Goal: Transaction & Acquisition: Book appointment/travel/reservation

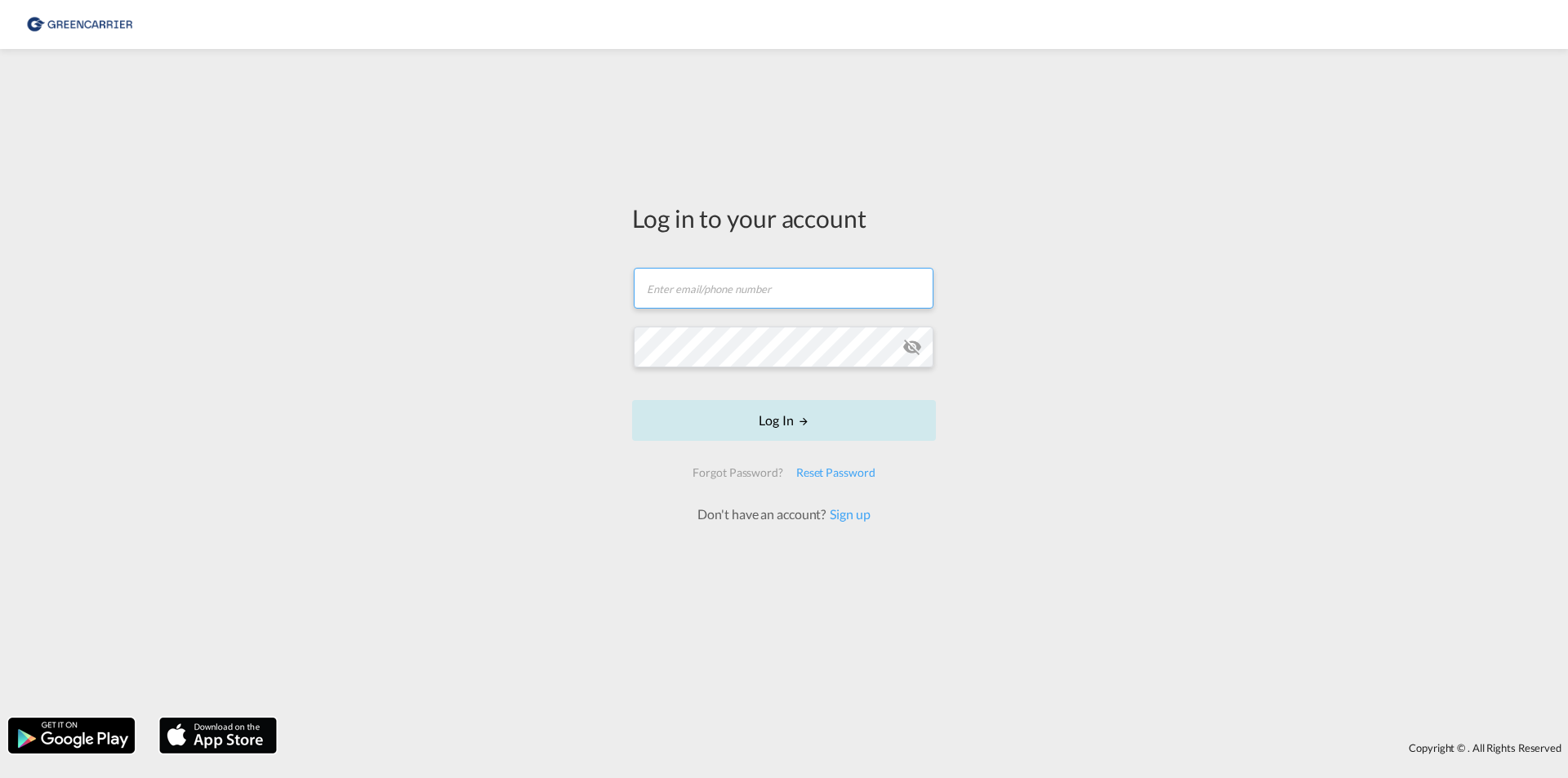
type input "tommi.hurme@chs.fi"
click at [817, 441] on button "Log In" at bounding box center [784, 420] width 303 height 41
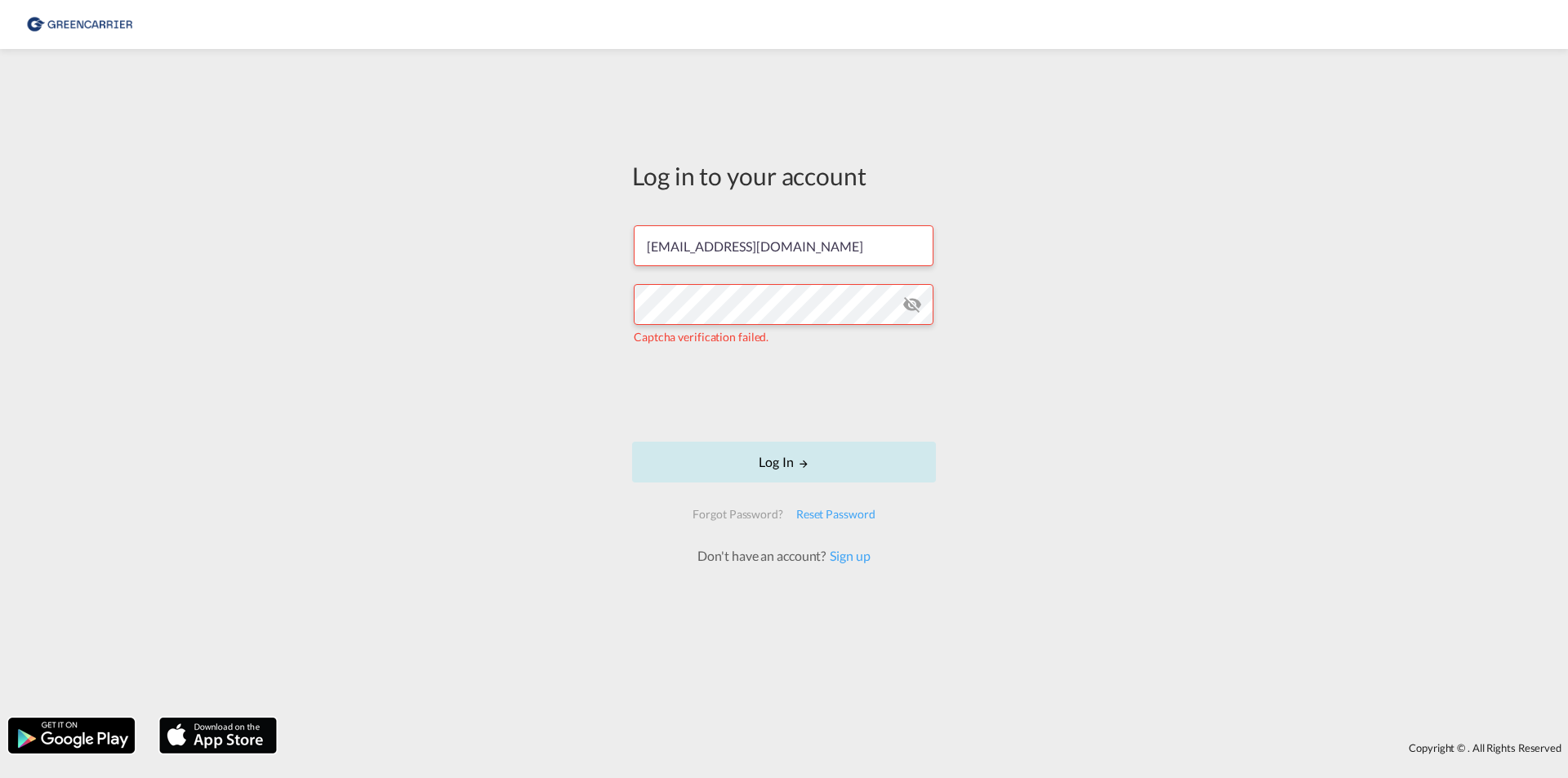
click at [806, 456] on button "Log In" at bounding box center [784, 462] width 303 height 41
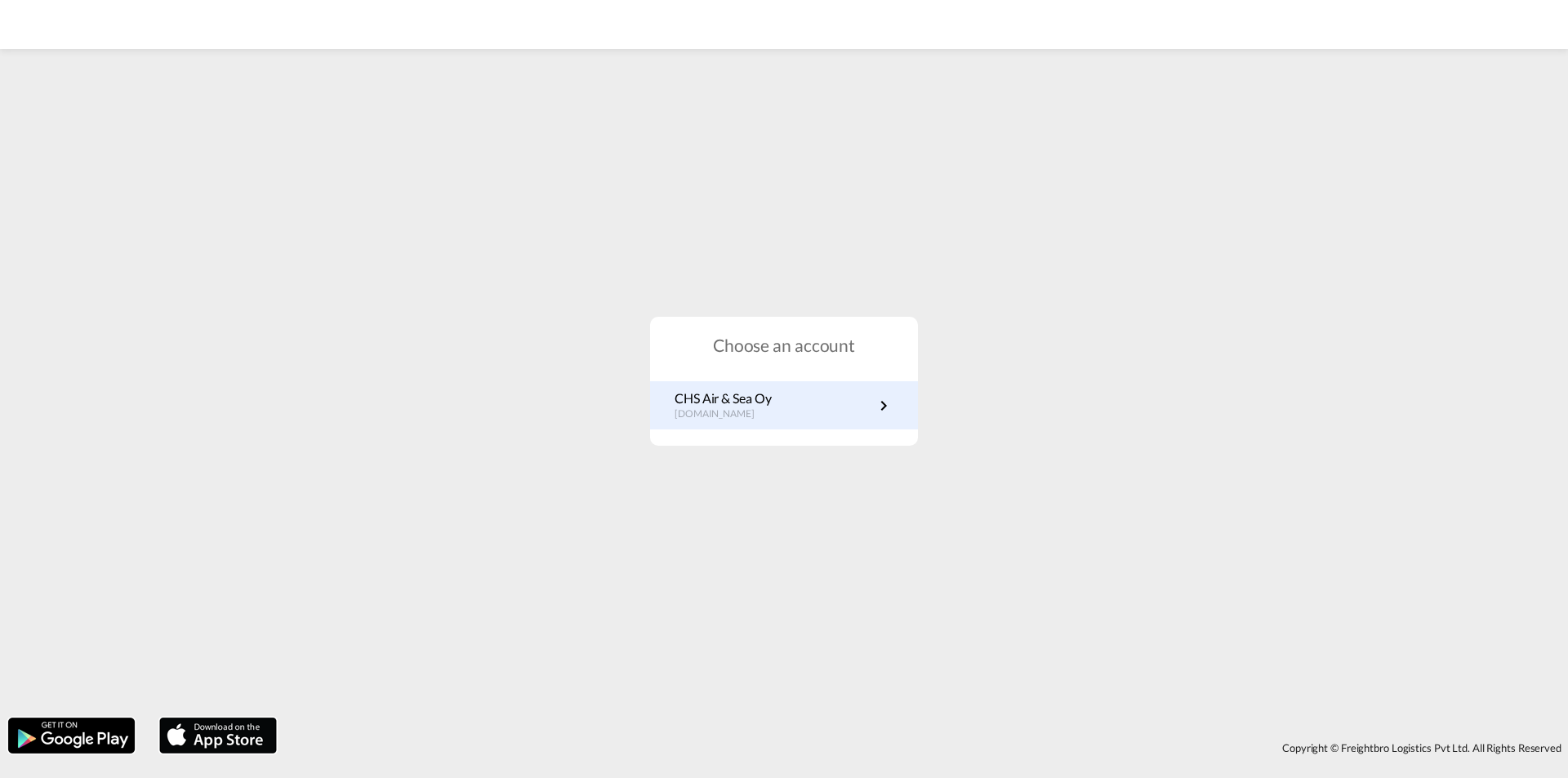
click at [752, 419] on p "fi.portal.greencarrier.com" at bounding box center [722, 414] width 96 height 14
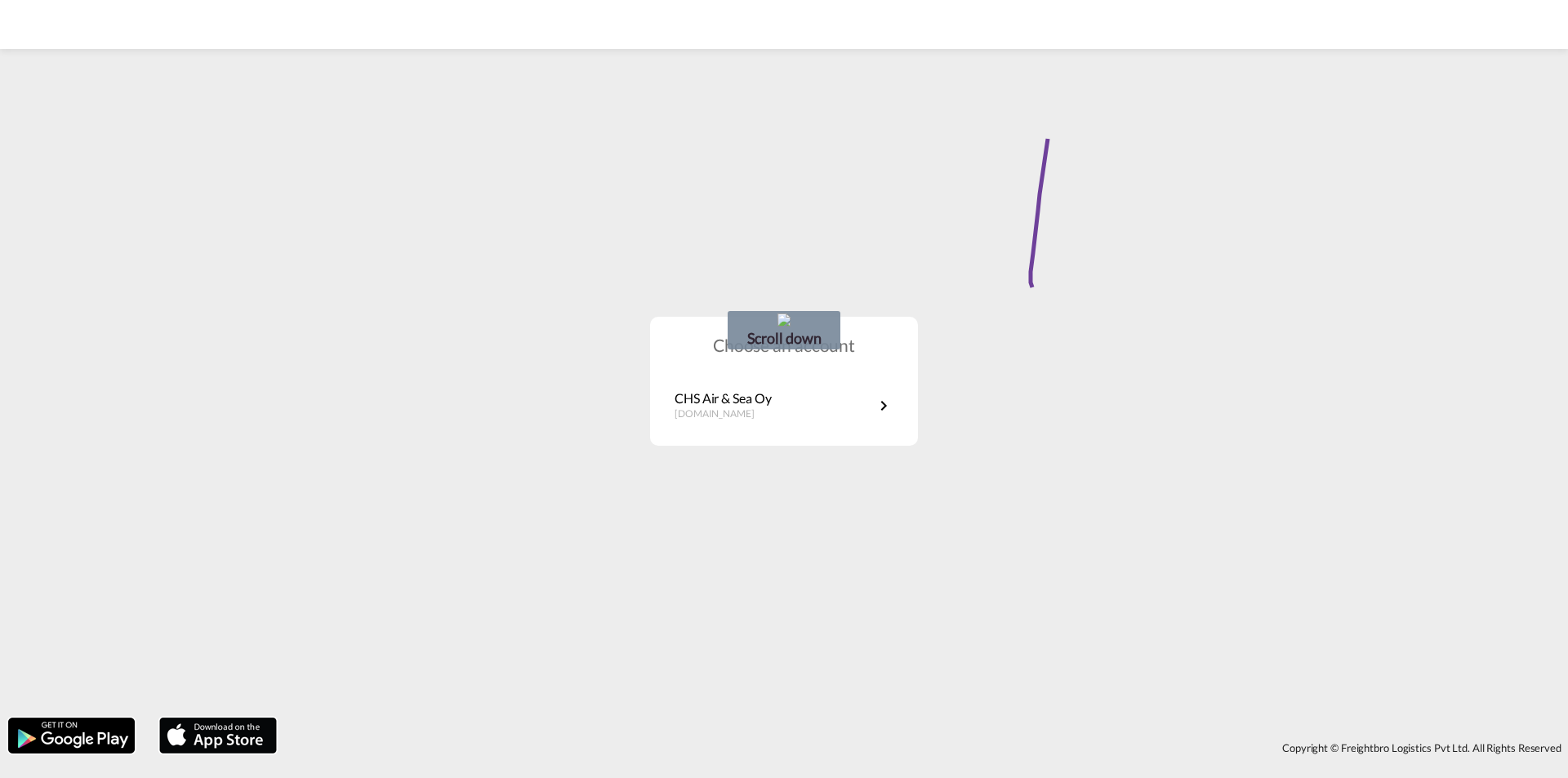
drag, startPoint x: 1049, startPoint y: 126, endPoint x: 1156, endPoint y: 283, distance: 190.0
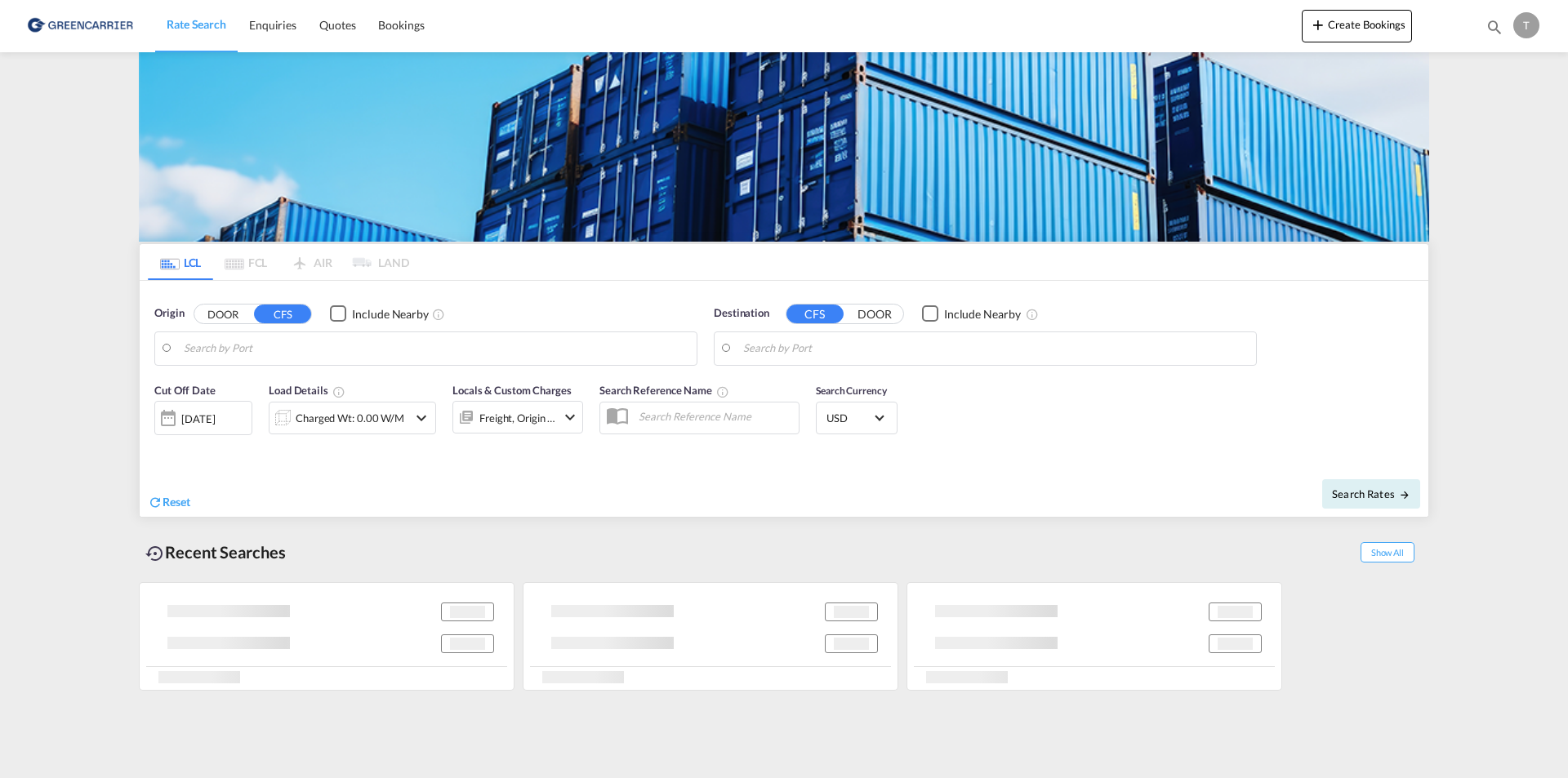
type input "[GEOGRAPHIC_DATA] ([GEOGRAPHIC_DATA]), [GEOGRAPHIC_DATA]"
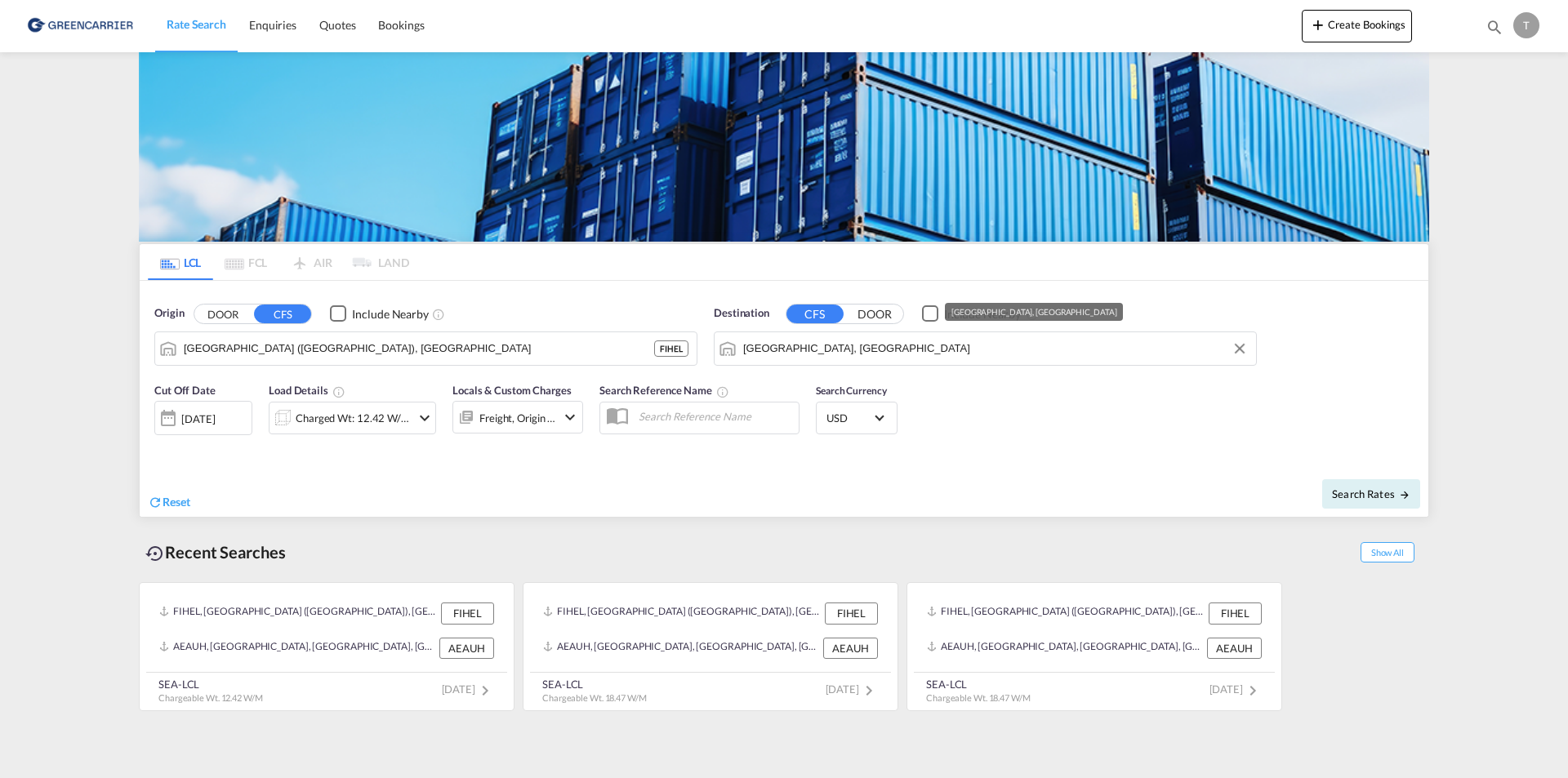
click at [827, 353] on input "[GEOGRAPHIC_DATA], [GEOGRAPHIC_DATA]" at bounding box center [995, 349] width 505 height 25
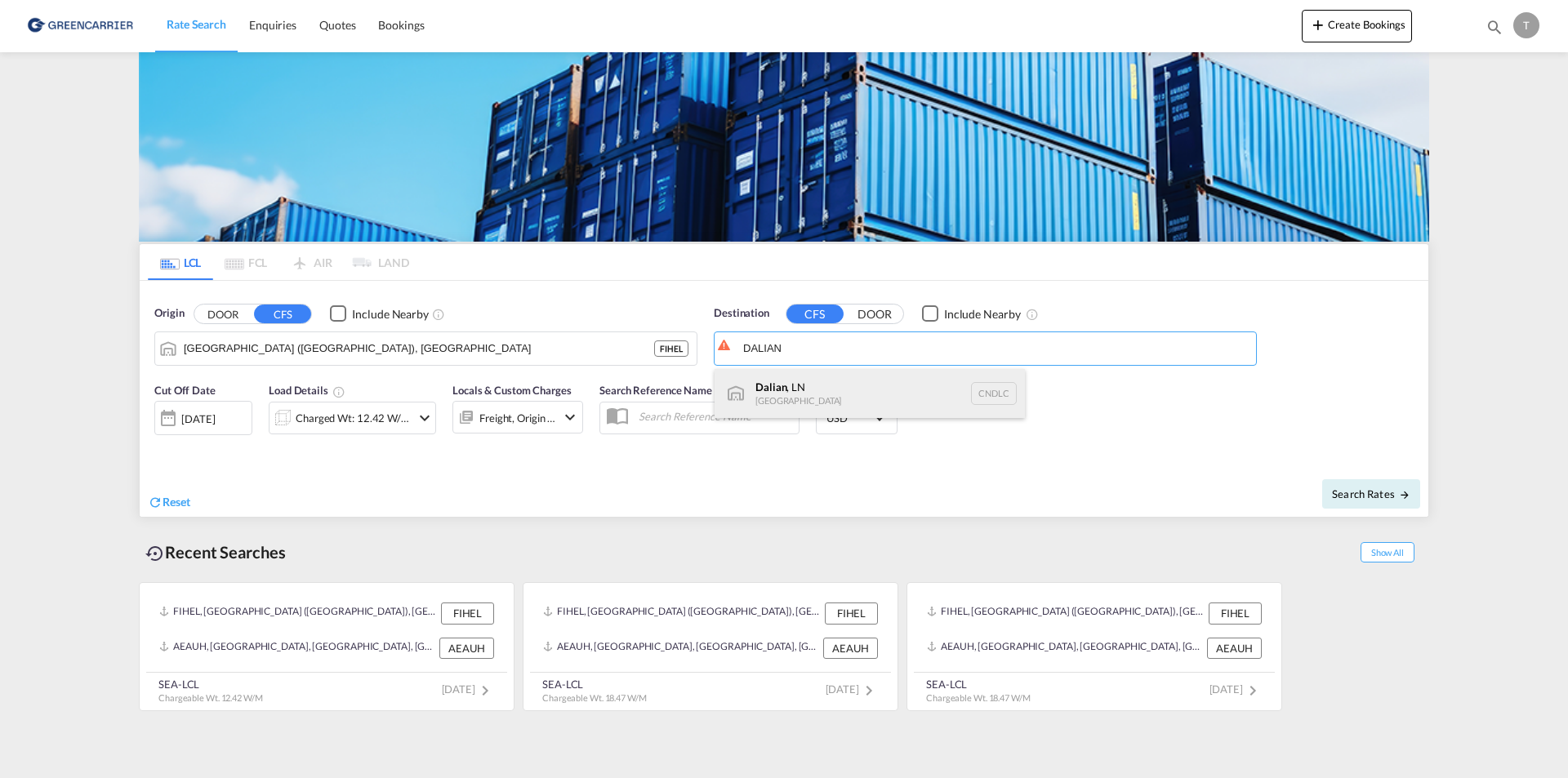
click at [801, 381] on div "Dalian , [GEOGRAPHIC_DATA] CNDLC" at bounding box center [869, 394] width 310 height 49
type input "Dalian, LN, CNDLC"
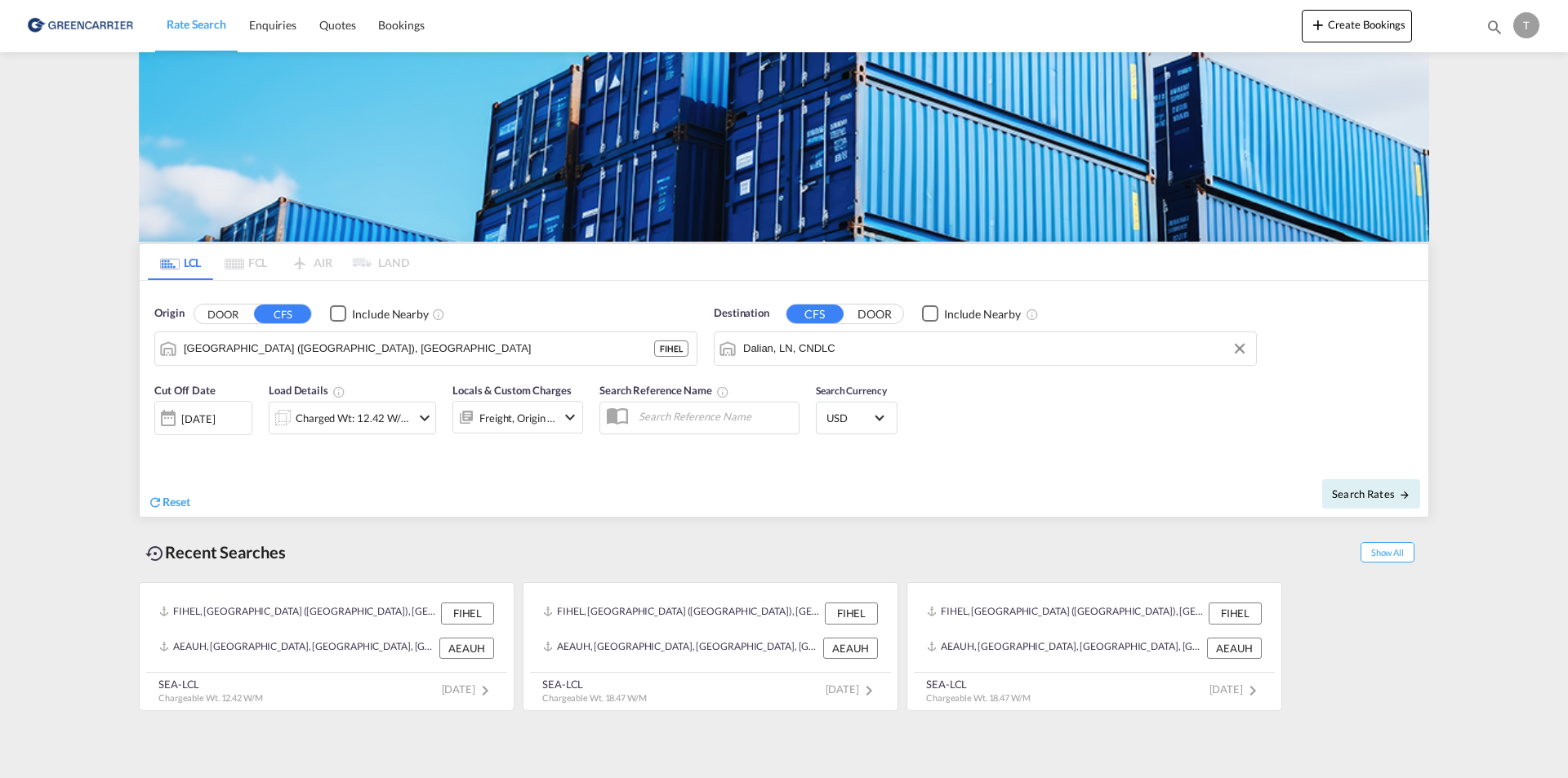
click at [423, 416] on md-icon "icon-chevron-down" at bounding box center [424, 418] width 20 height 20
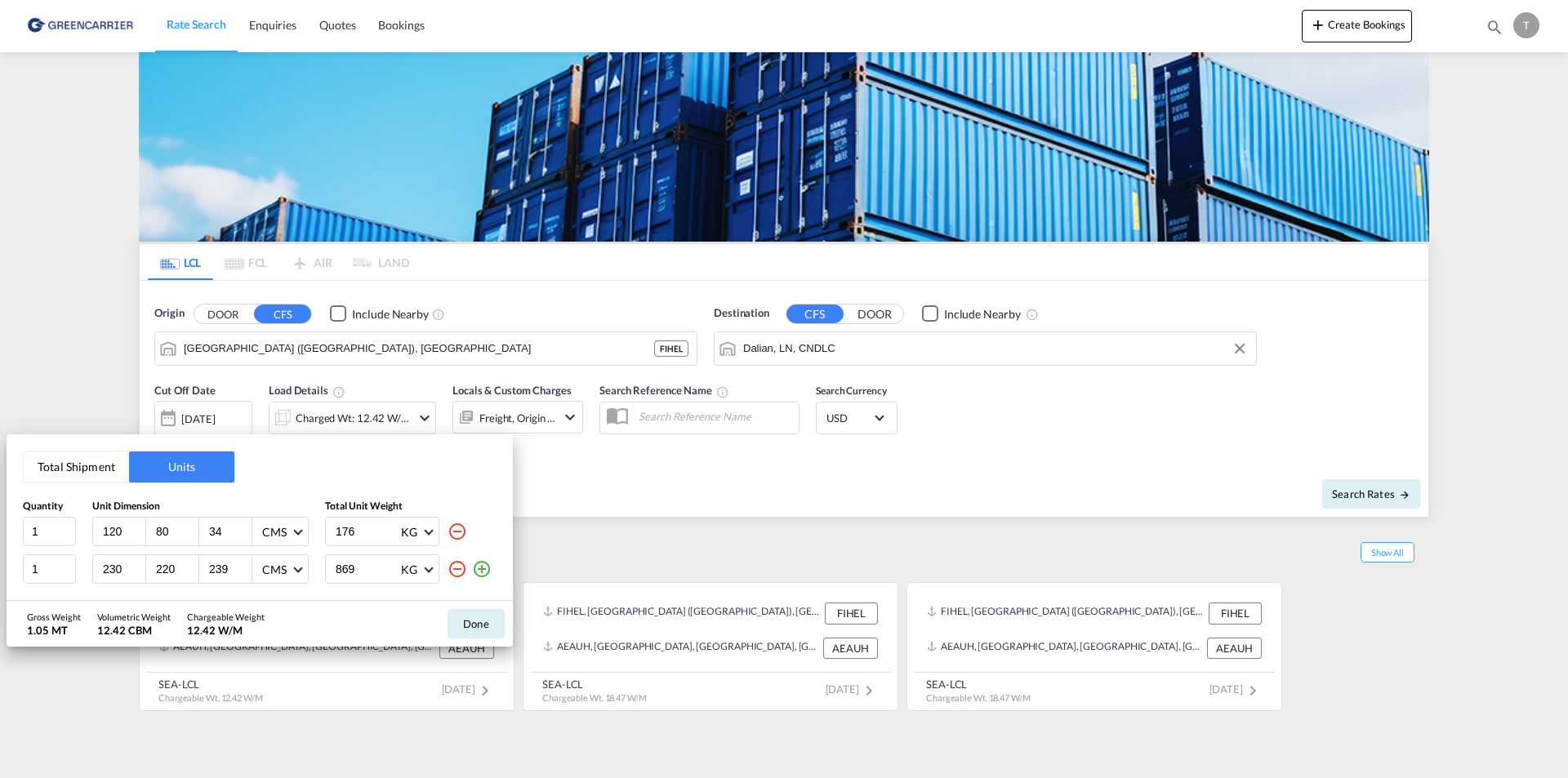
click at [222, 532] on input "34" at bounding box center [229, 531] width 44 height 14
type input "3"
type input "90"
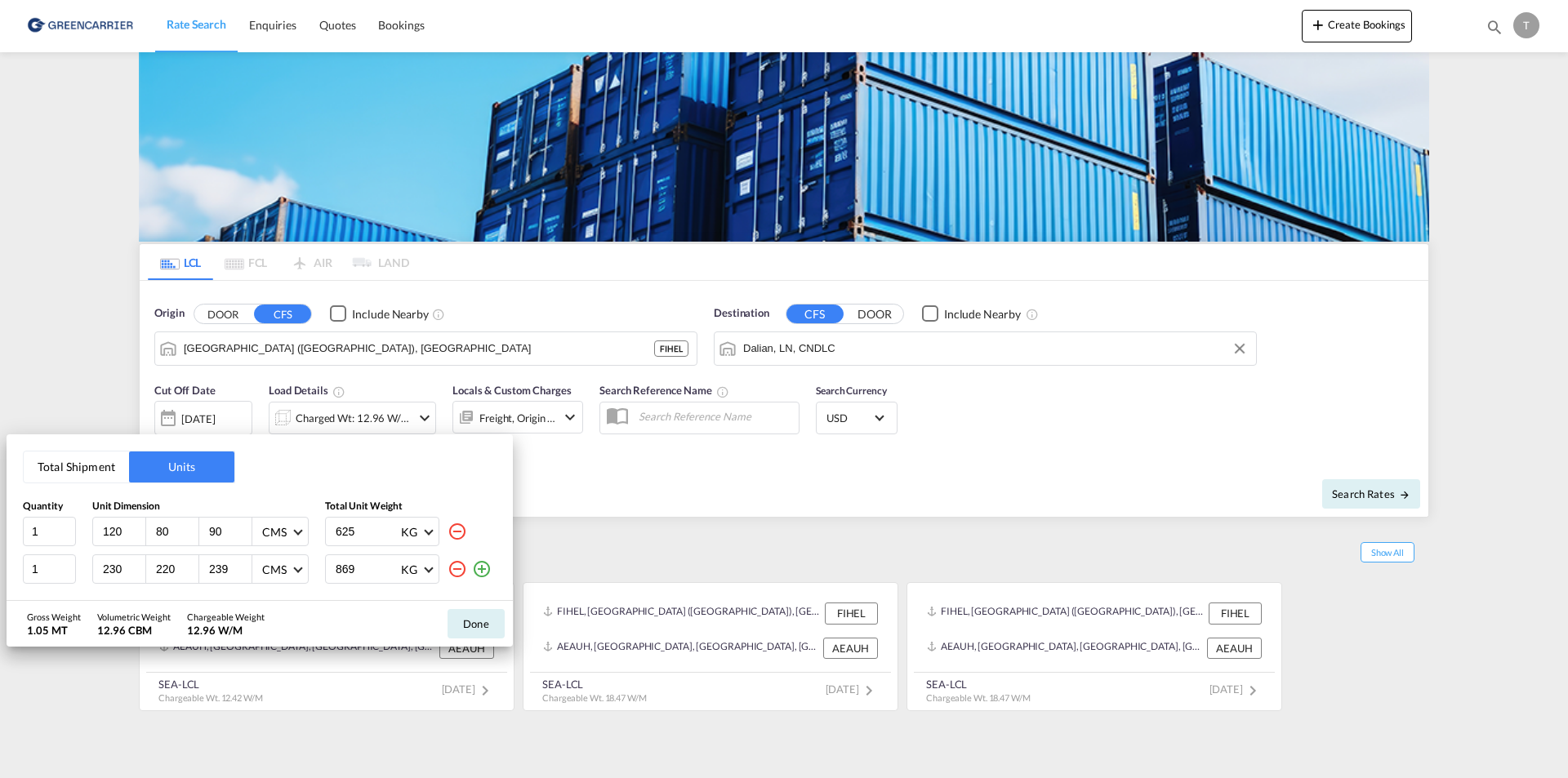
type input "625"
click at [119, 566] on input "230" at bounding box center [123, 569] width 44 height 14
type input "120"
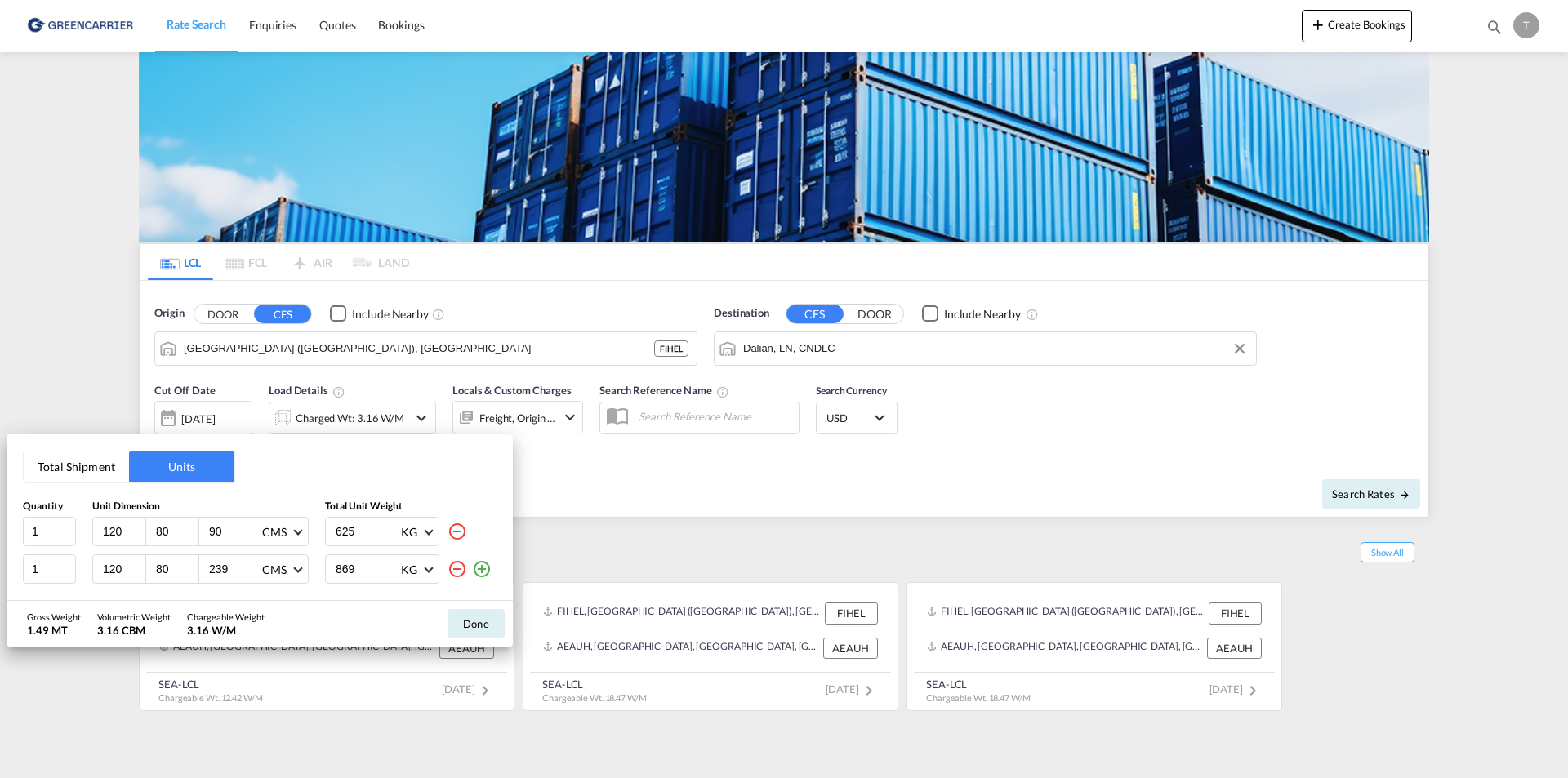
type input "80"
type input "60"
click at [335, 560] on input "869" at bounding box center [366, 569] width 66 height 28
click at [337, 563] on input "869" at bounding box center [366, 569] width 66 height 28
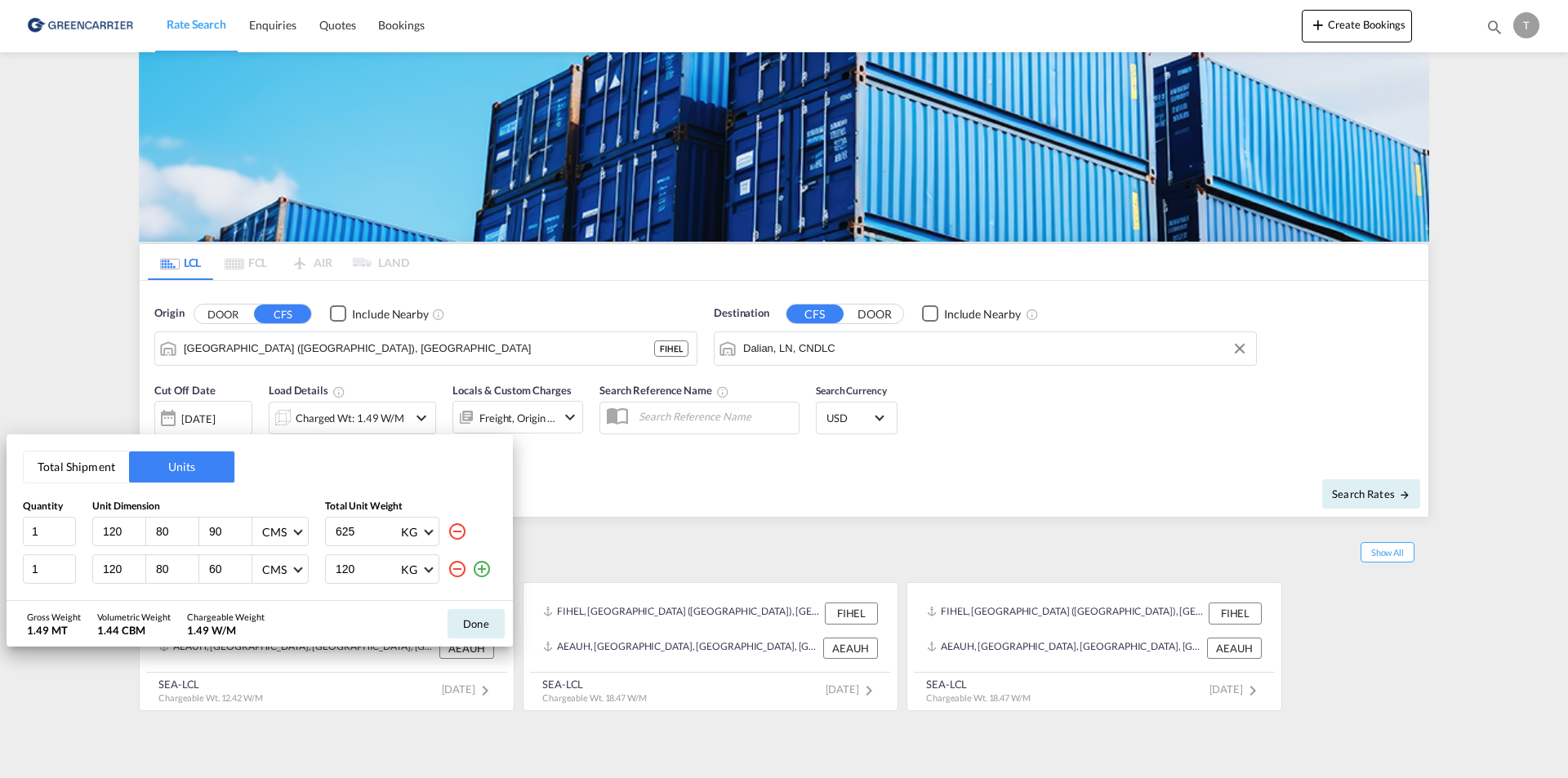
type input "120"
click at [484, 567] on md-icon "icon-plus-circle-outline" at bounding box center [481, 569] width 20 height 20
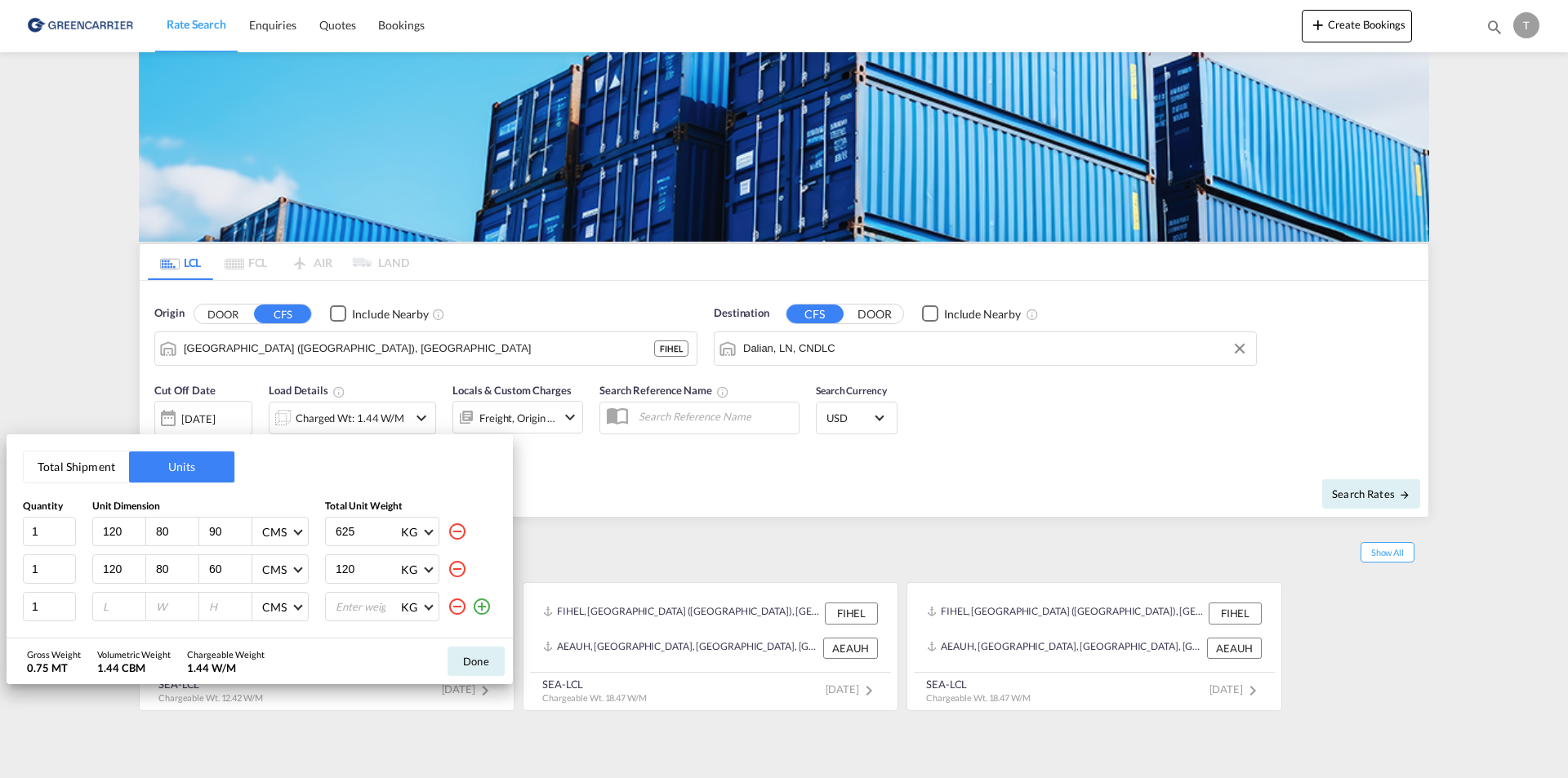
click at [126, 610] on input "number" at bounding box center [123, 606] width 44 height 14
type input "120"
type input "80"
type input "100"
type input "0"
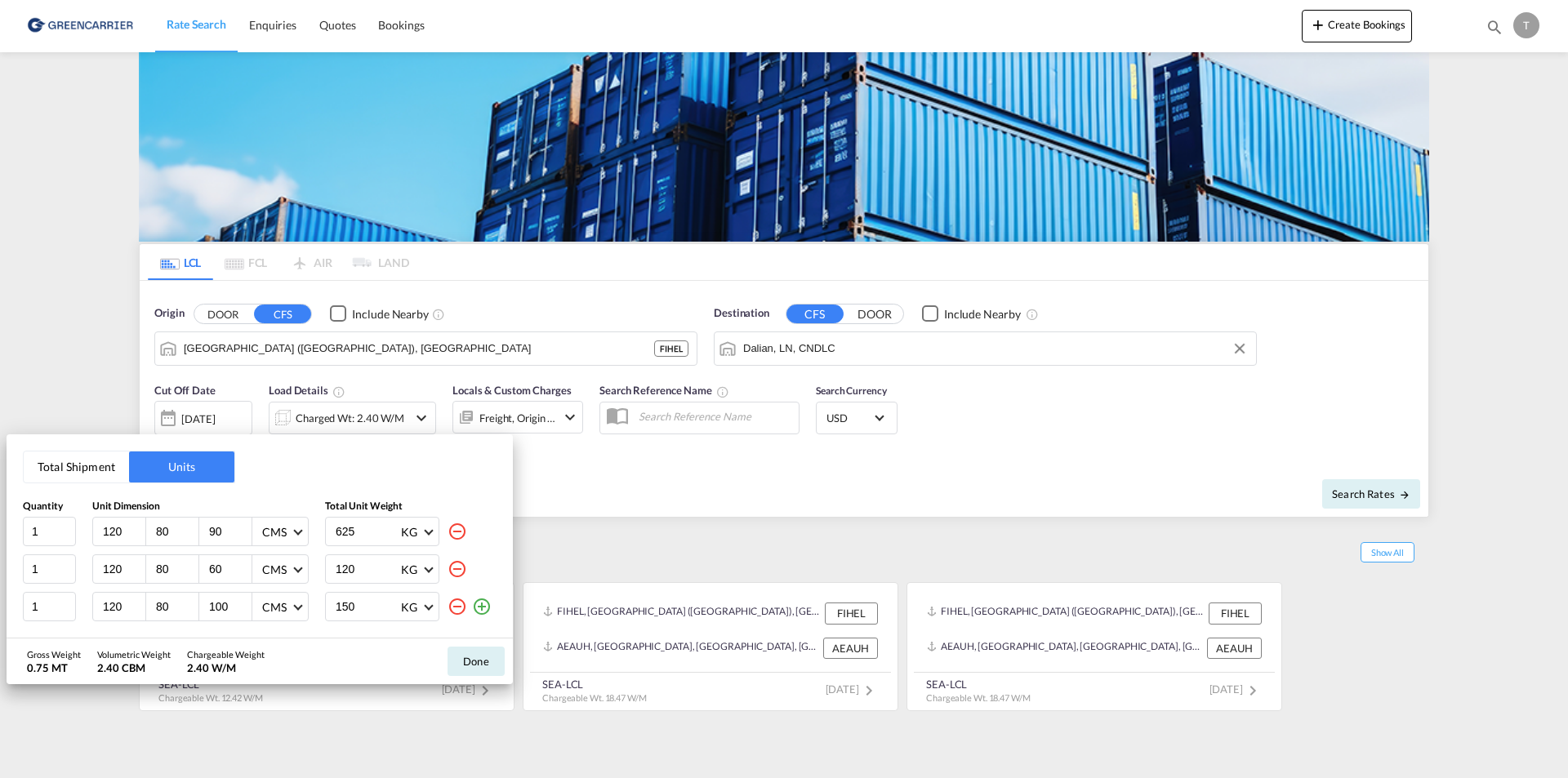
type input "150"
click at [485, 605] on md-icon "icon-plus-circle-outline" at bounding box center [481, 607] width 20 height 20
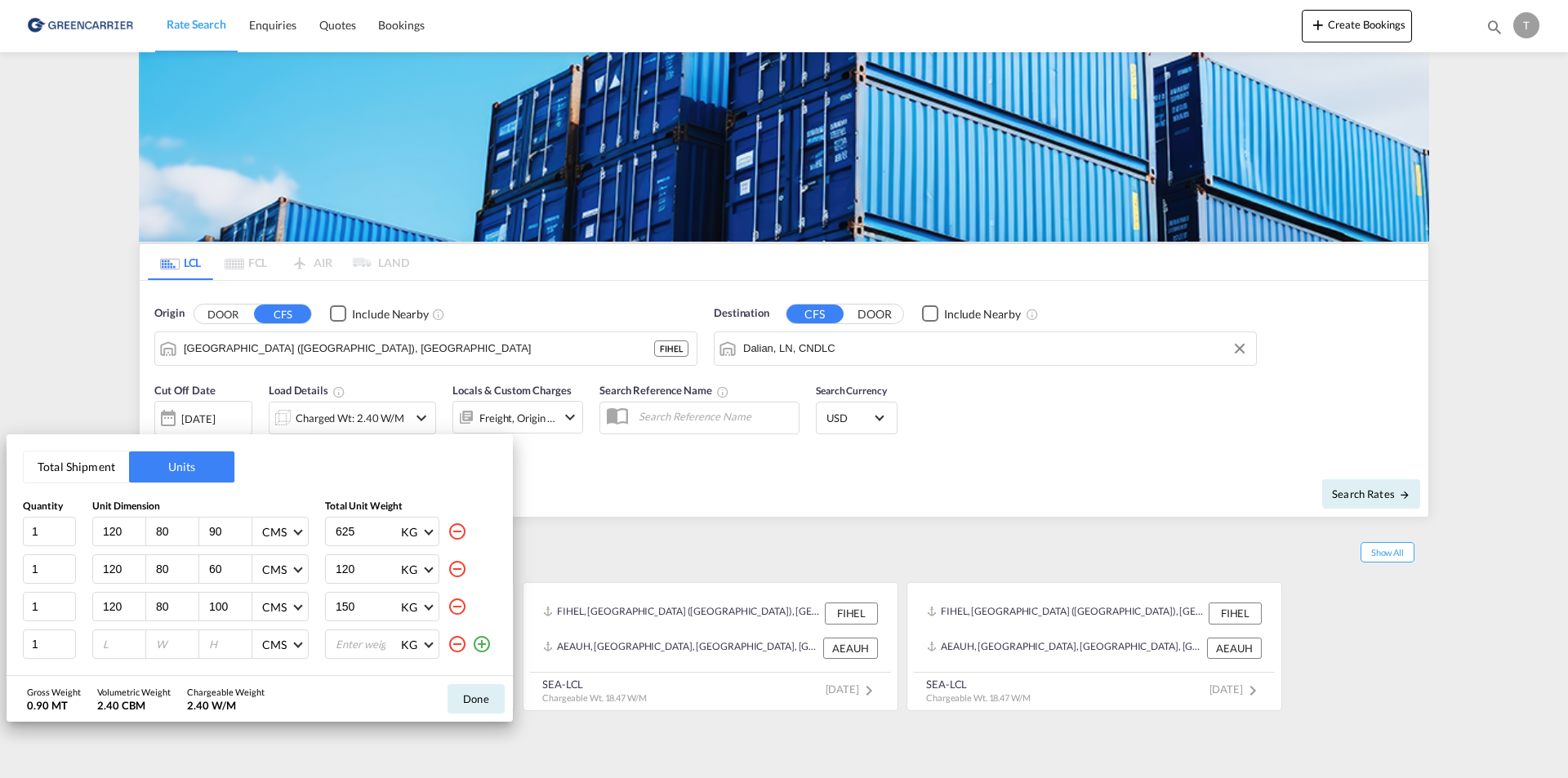
click at [118, 641] on input "number" at bounding box center [123, 644] width 44 height 14
type input "120"
type input "80"
type input "110"
click at [356, 645] on input "number" at bounding box center [366, 644] width 66 height 28
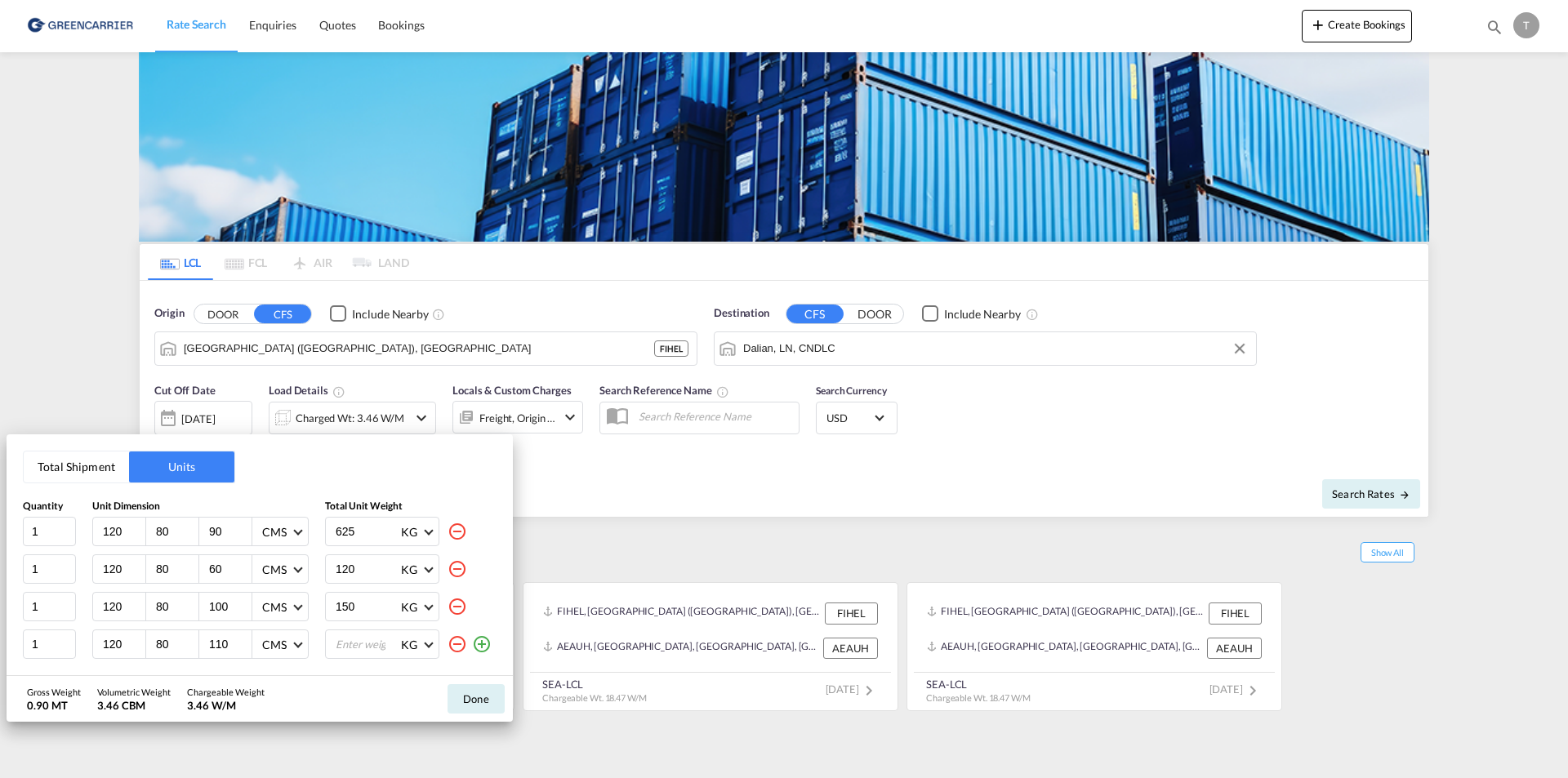
click at [353, 647] on input "number" at bounding box center [366, 644] width 66 height 28
type input "0"
type input "140"
click at [479, 643] on md-icon "icon-plus-circle-outline" at bounding box center [481, 644] width 20 height 20
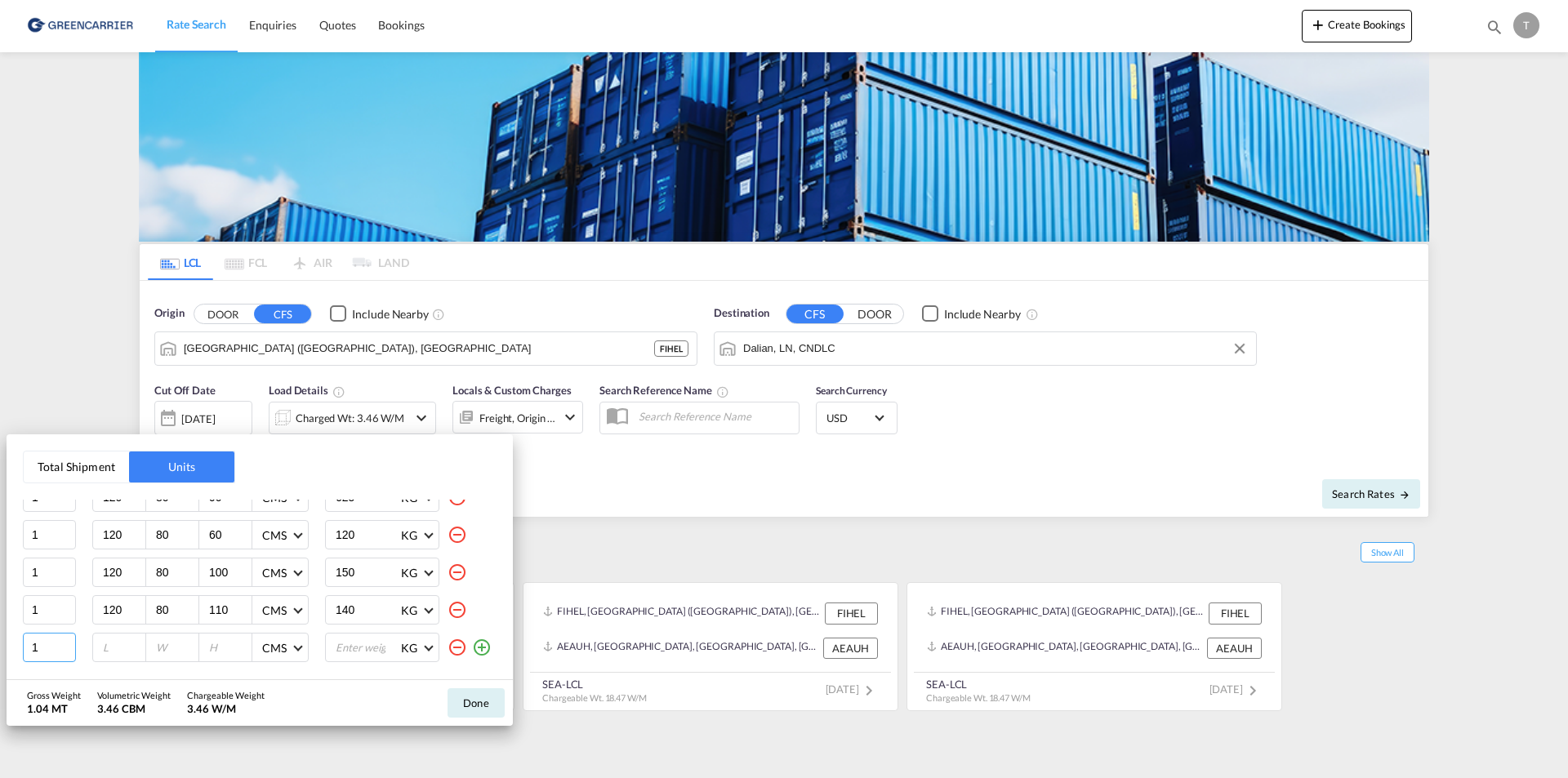
click at [51, 652] on input "1" at bounding box center [49, 647] width 53 height 29
click at [120, 648] on input "number" at bounding box center [123, 647] width 44 height 14
type input "120"
type input "80"
type input "110"
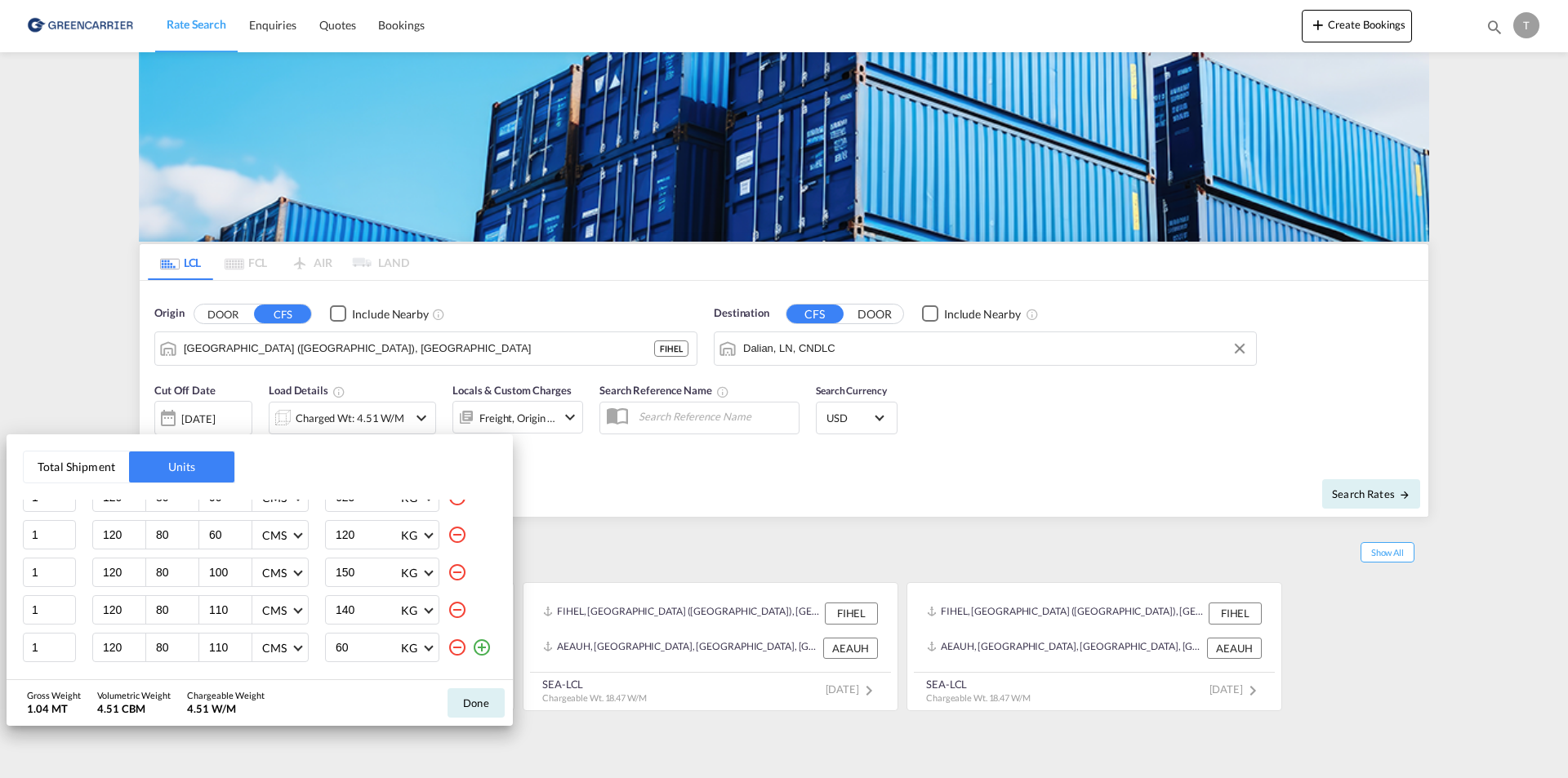
type input "60"
click at [491, 701] on button "Done" at bounding box center [476, 703] width 57 height 29
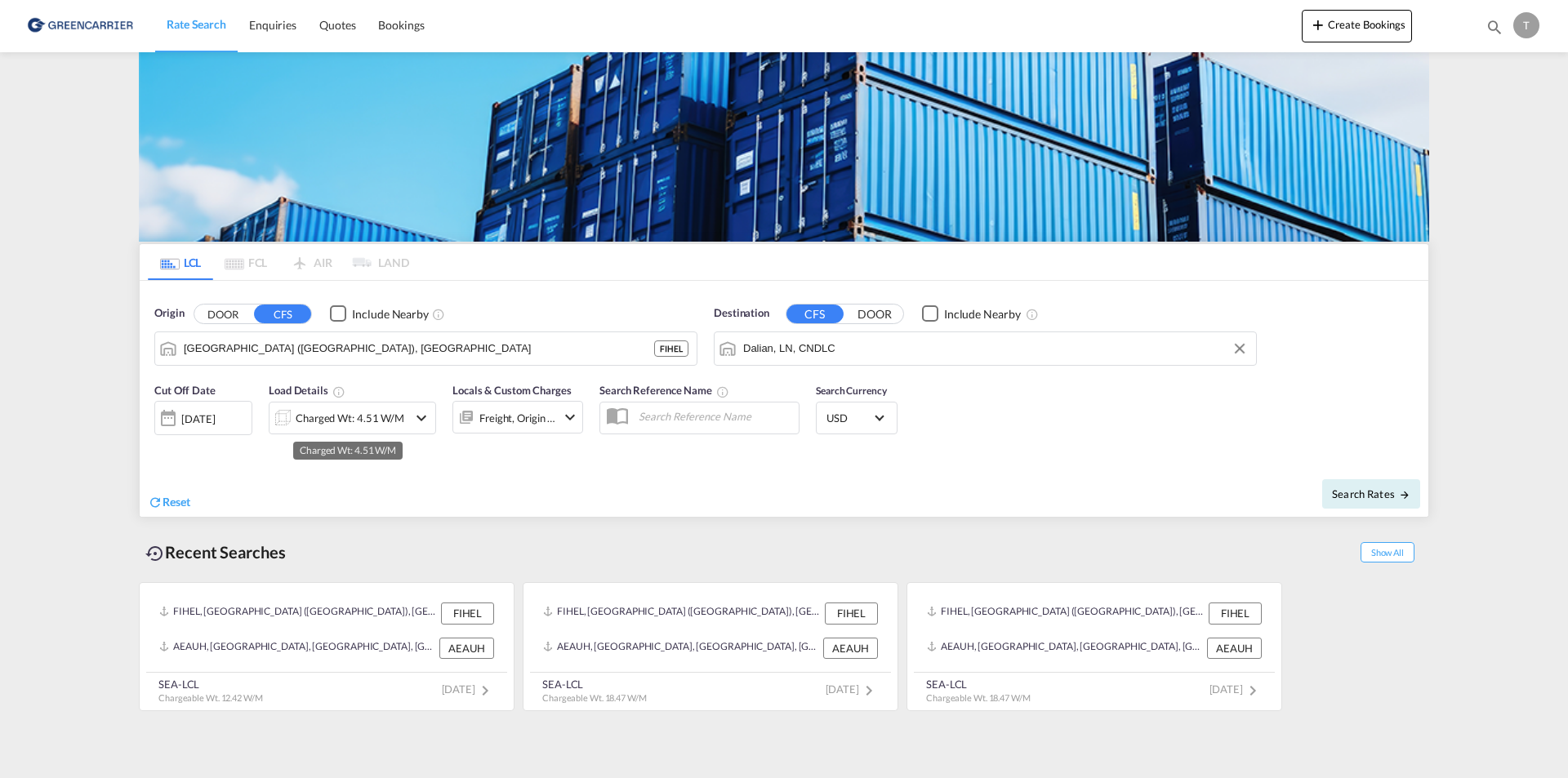
click at [349, 420] on div "Charged Wt: 4.51 W/M" at bounding box center [350, 418] width 108 height 23
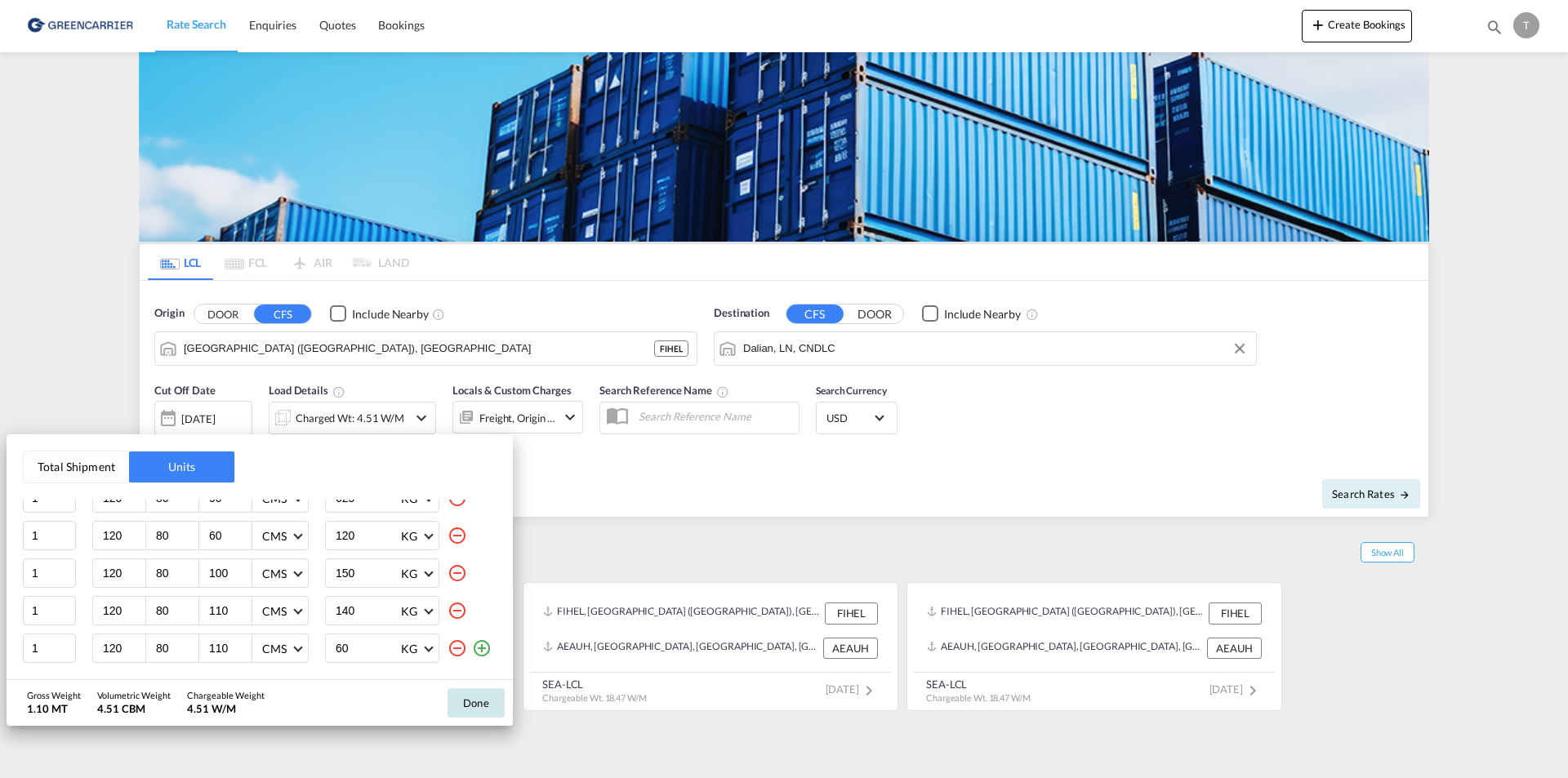
click at [463, 701] on button "Done" at bounding box center [476, 703] width 57 height 29
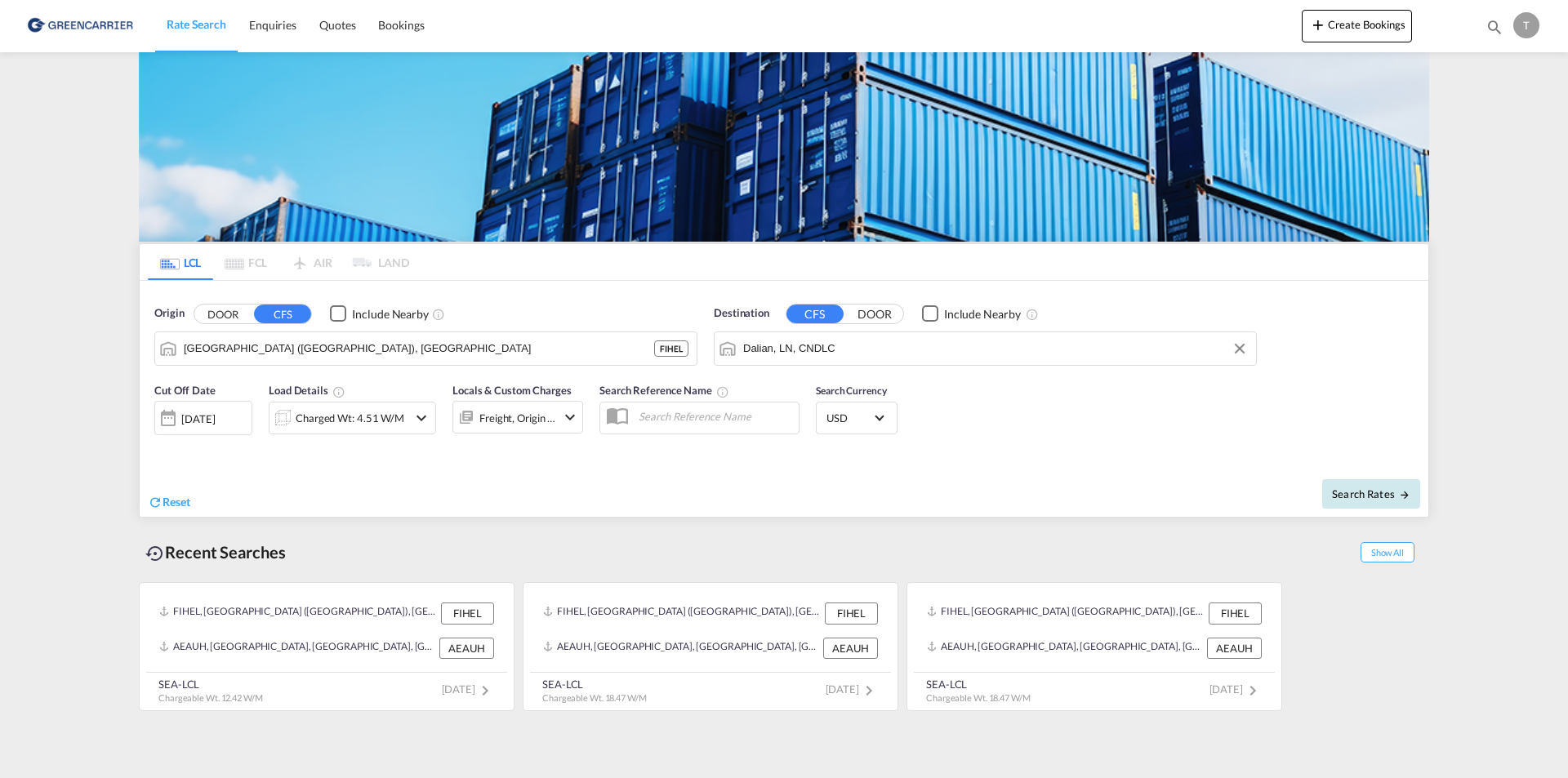
click at [1386, 493] on span "Search Rates" at bounding box center [1370, 495] width 78 height 13
type input "FIHEL to CNDLC / [DATE]"
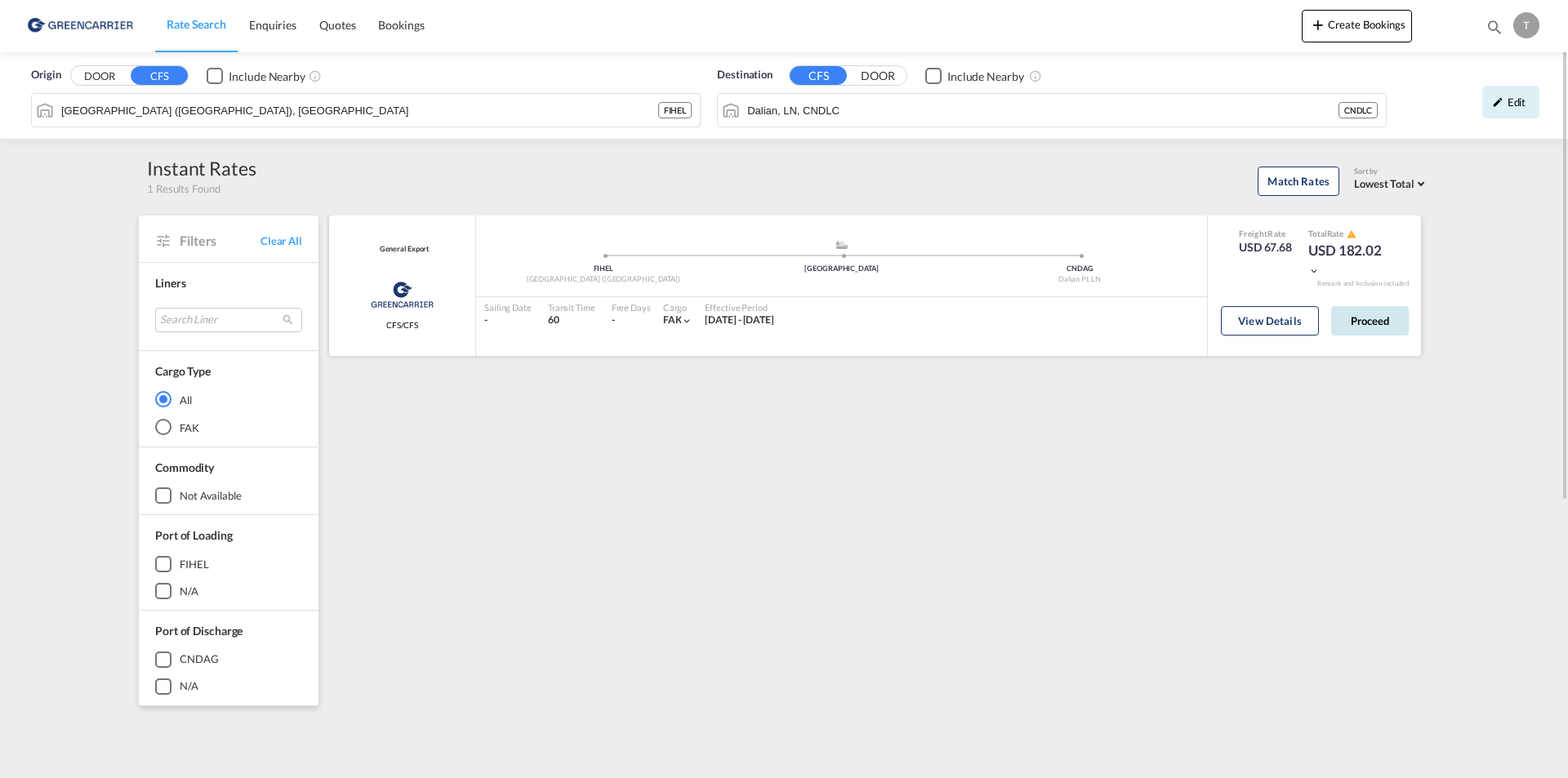
click at [1362, 332] on button "Proceed" at bounding box center [1370, 321] width 78 height 29
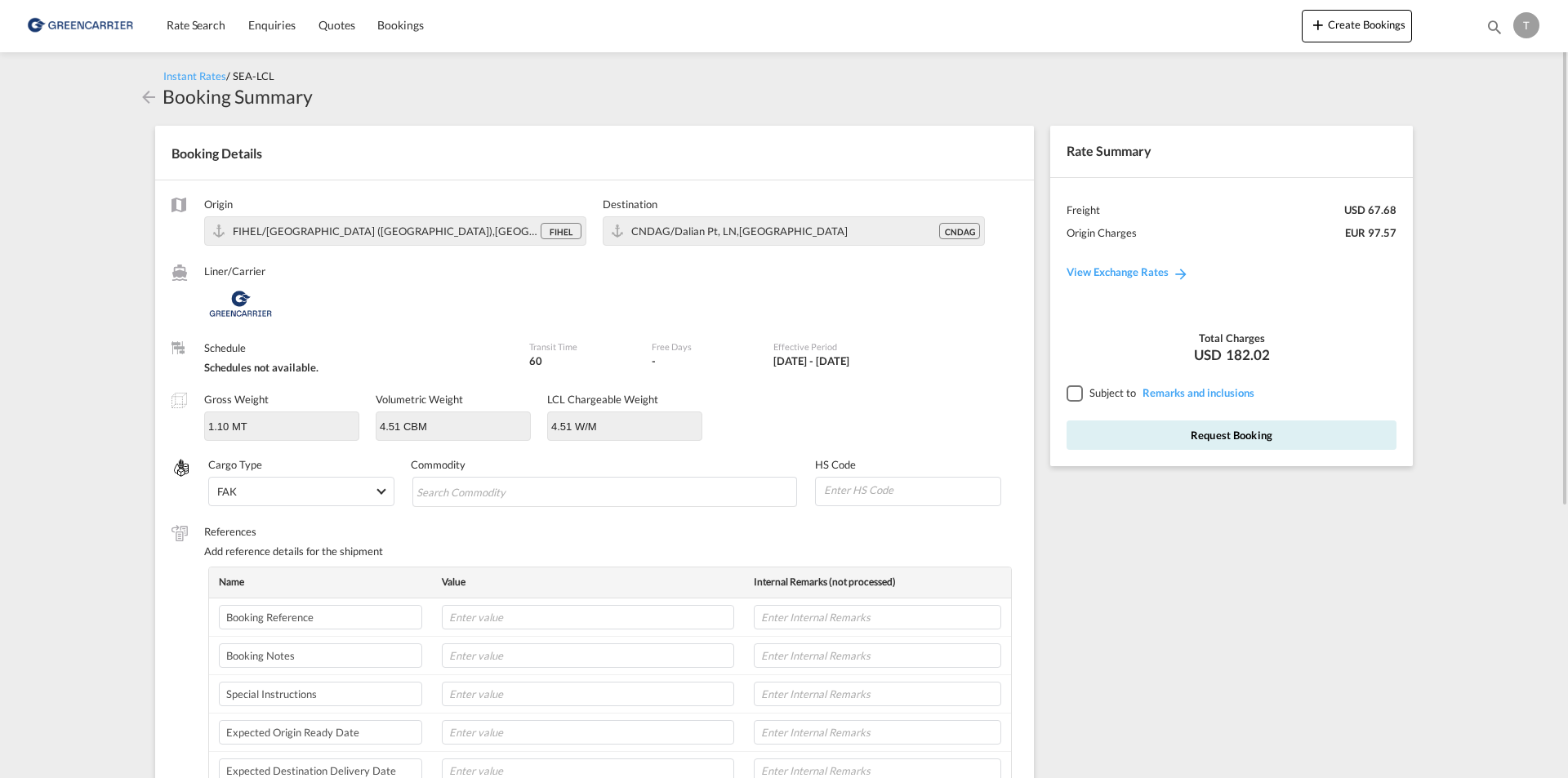
click at [1072, 394] on div at bounding box center [1073, 392] width 14 height 14
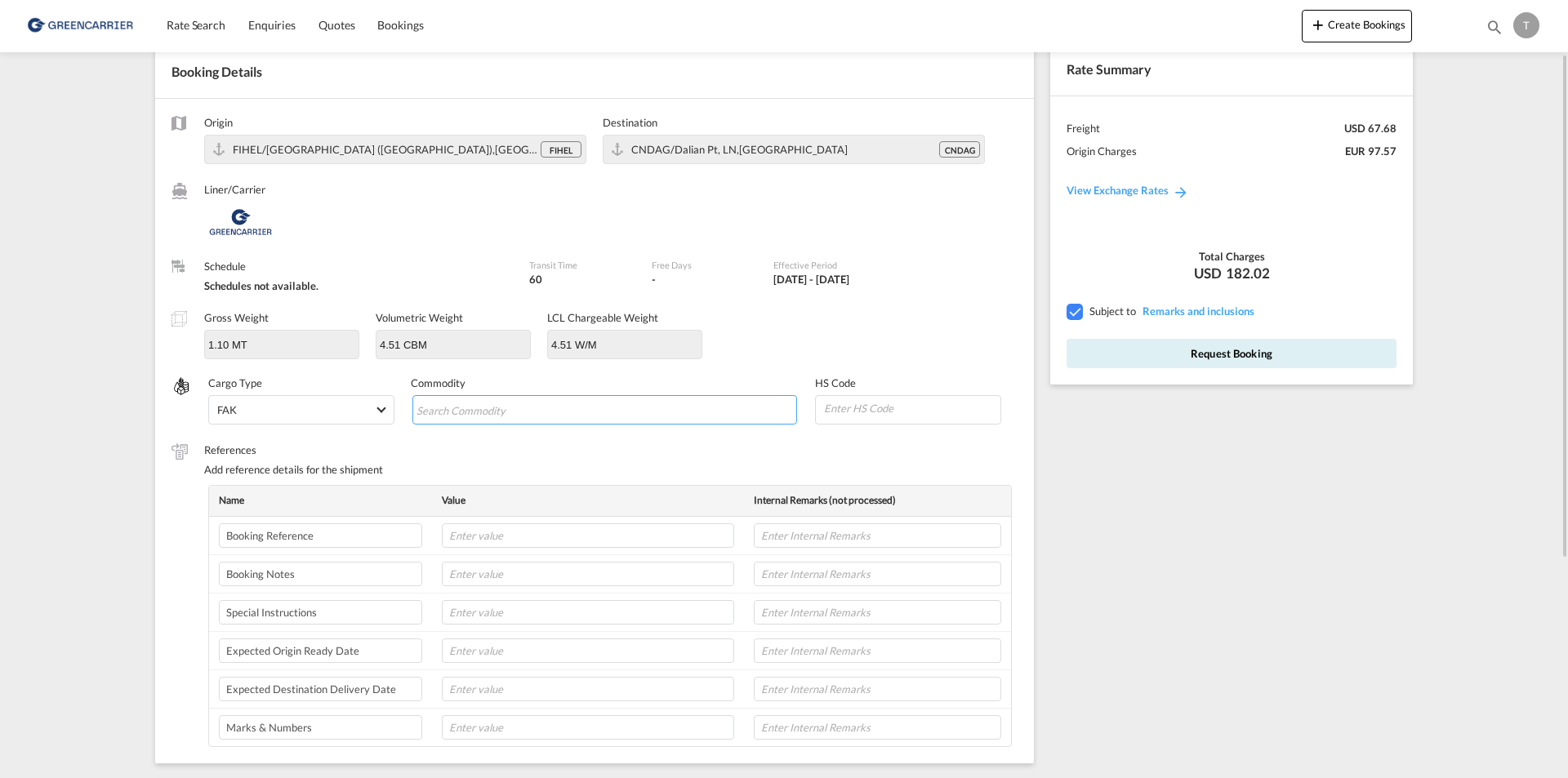
click at [519, 417] on input "Chips input." at bounding box center [491, 410] width 149 height 26
drag, startPoint x: 462, startPoint y: 408, endPoint x: 483, endPoint y: 413, distance: 21.6
click at [462, 408] on input "Chips input." at bounding box center [491, 410] width 149 height 26
paste input "Hiab spare parts"
type input "Hiab spare parts"
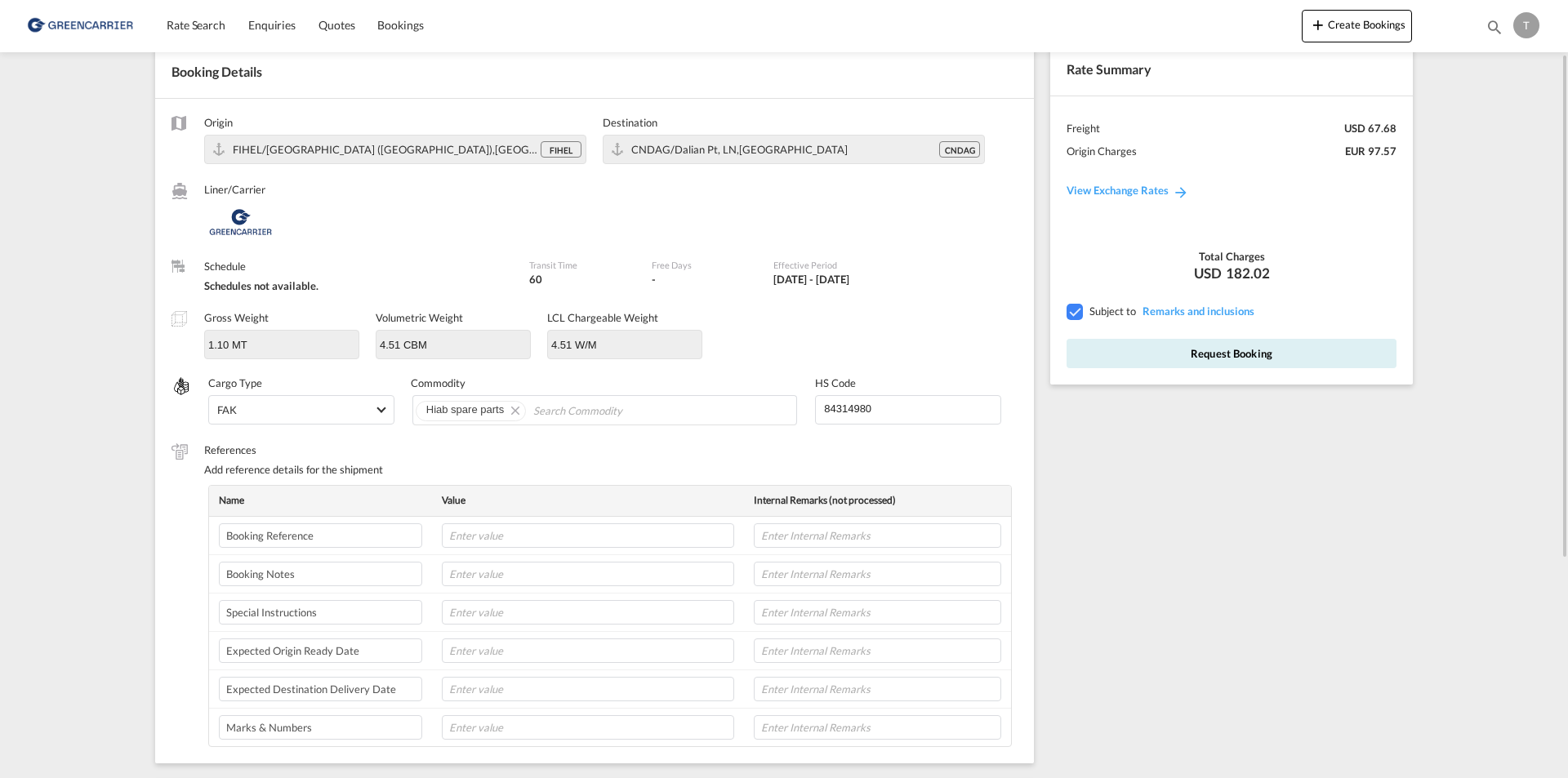
scroll to position [164, 0]
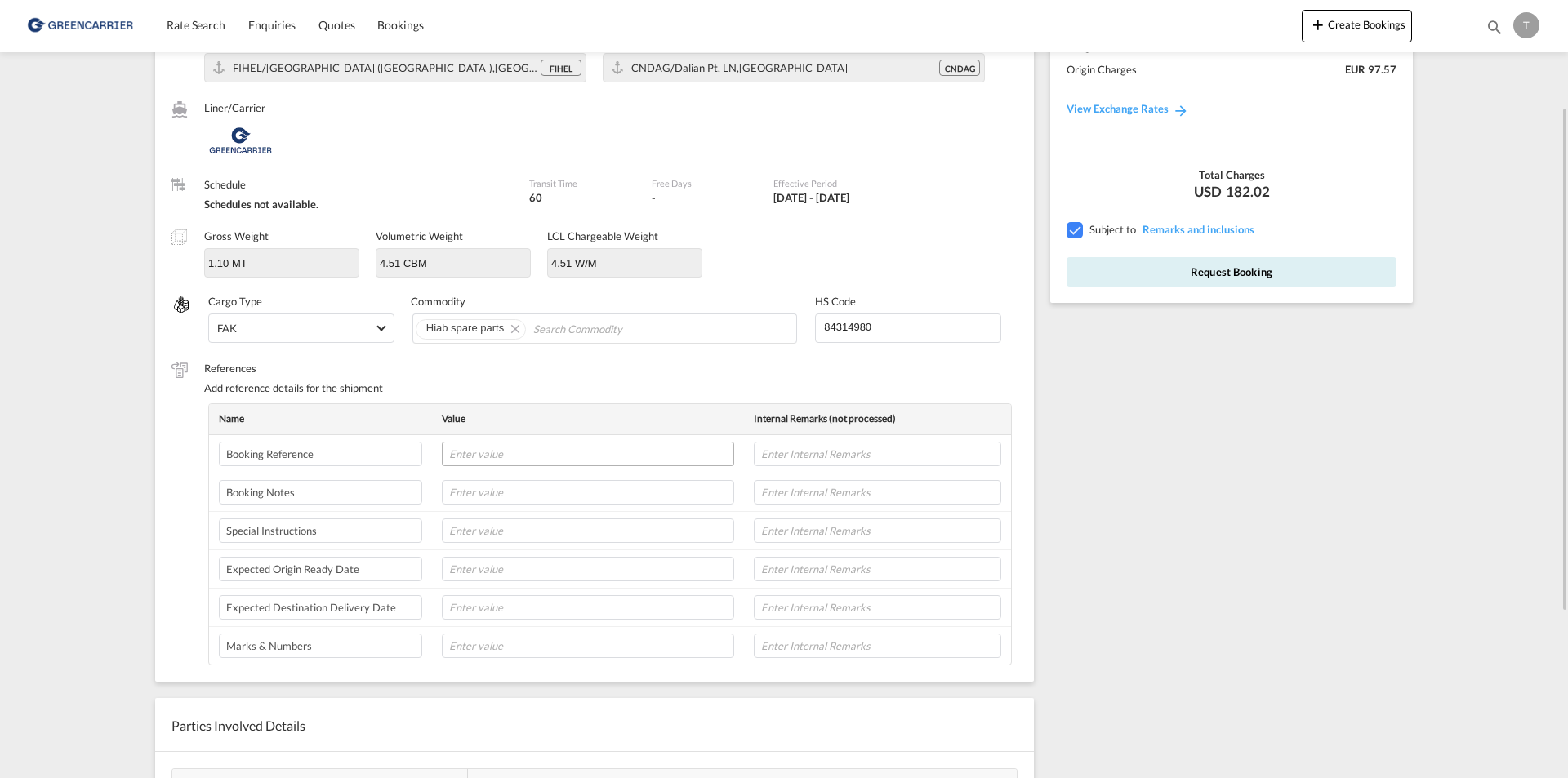
type input "84314980"
click at [567, 453] on input "text" at bounding box center [588, 455] width 292 height 25
type input "GVAES2509652"
click at [503, 486] on input "text" at bounding box center [588, 493] width 292 height 25
type input "SHIPPER: HIAB"
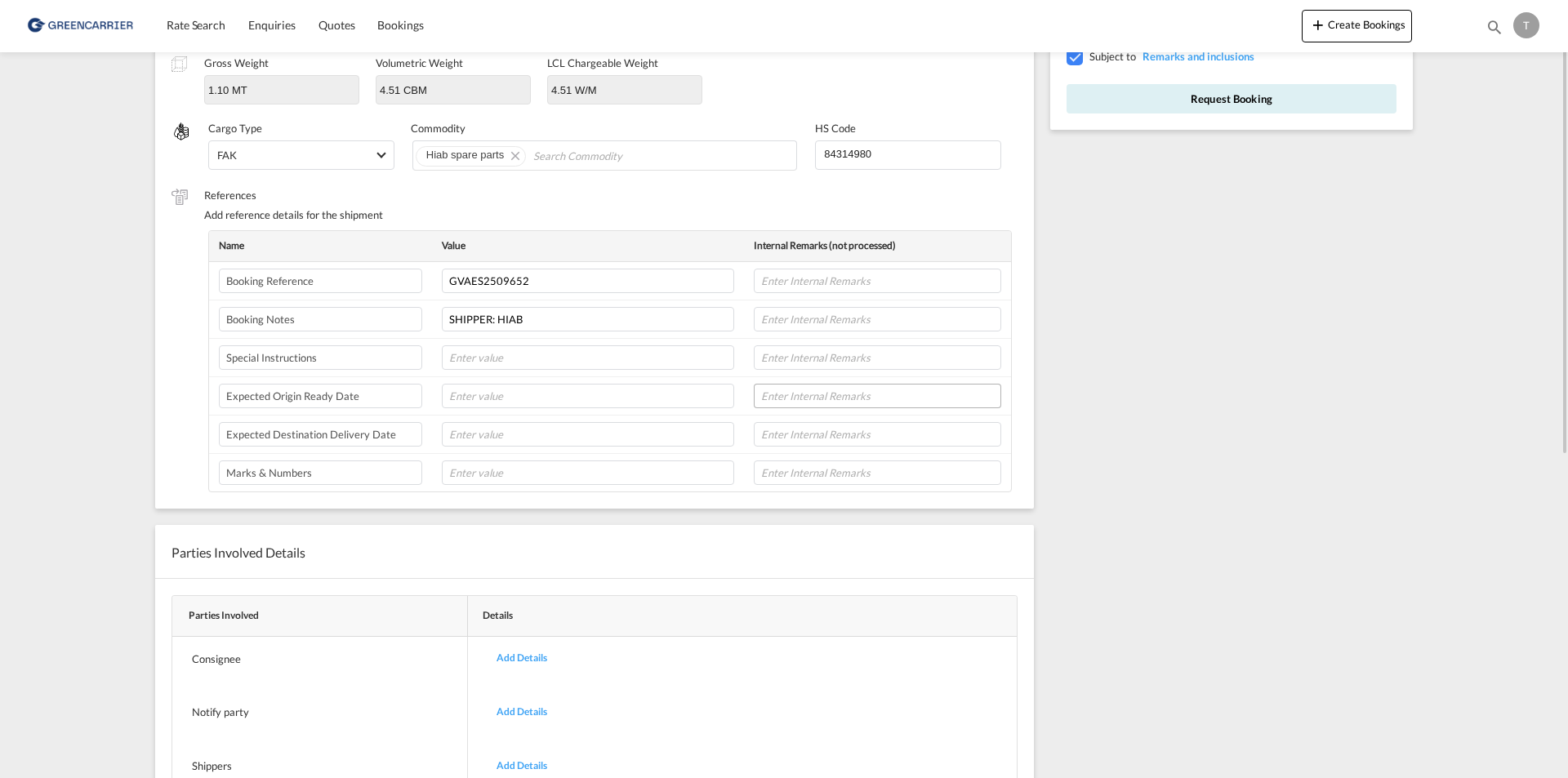
scroll to position [10, 0]
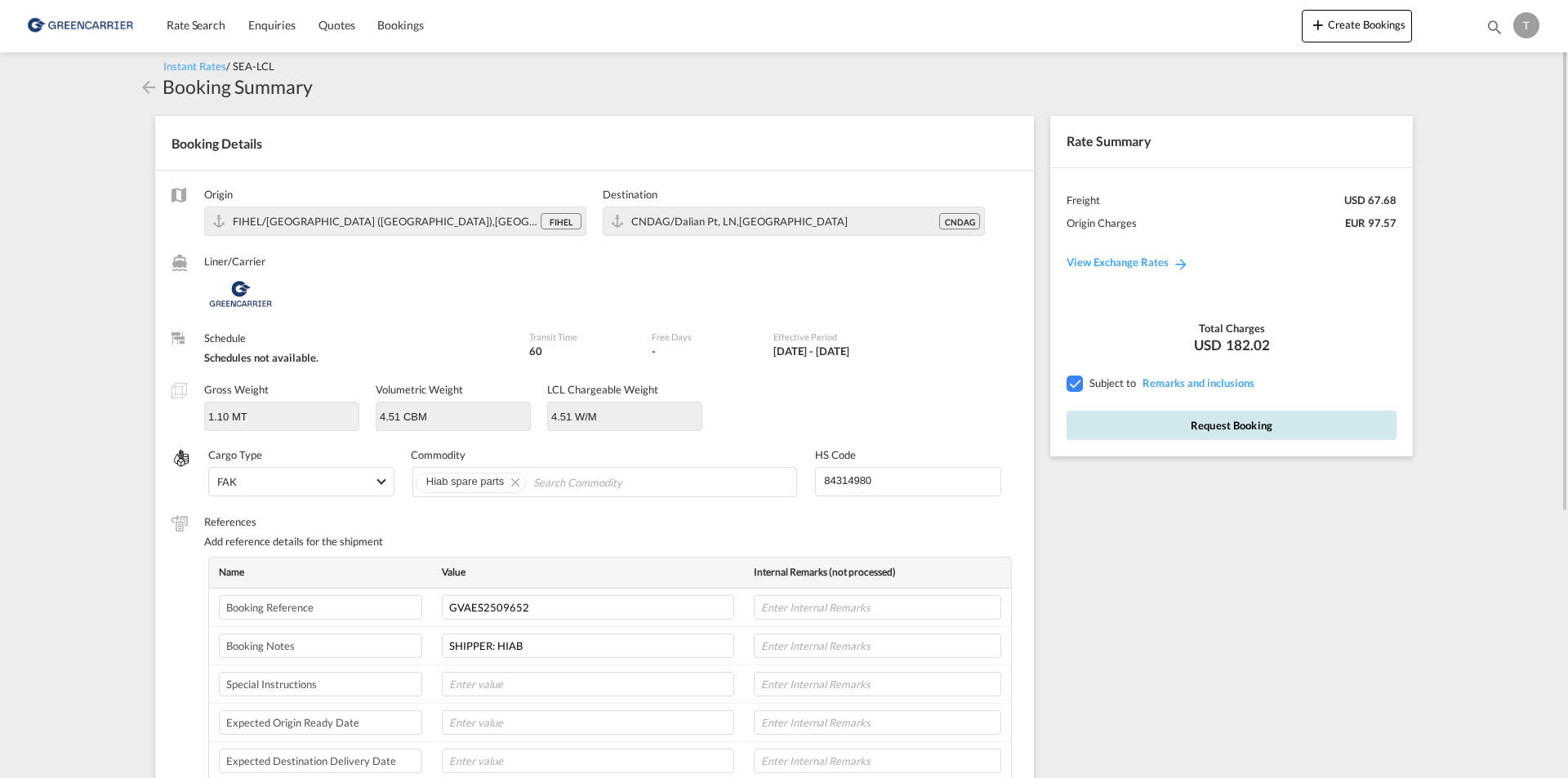
click at [1252, 424] on button "Request Booking" at bounding box center [1230, 425] width 330 height 29
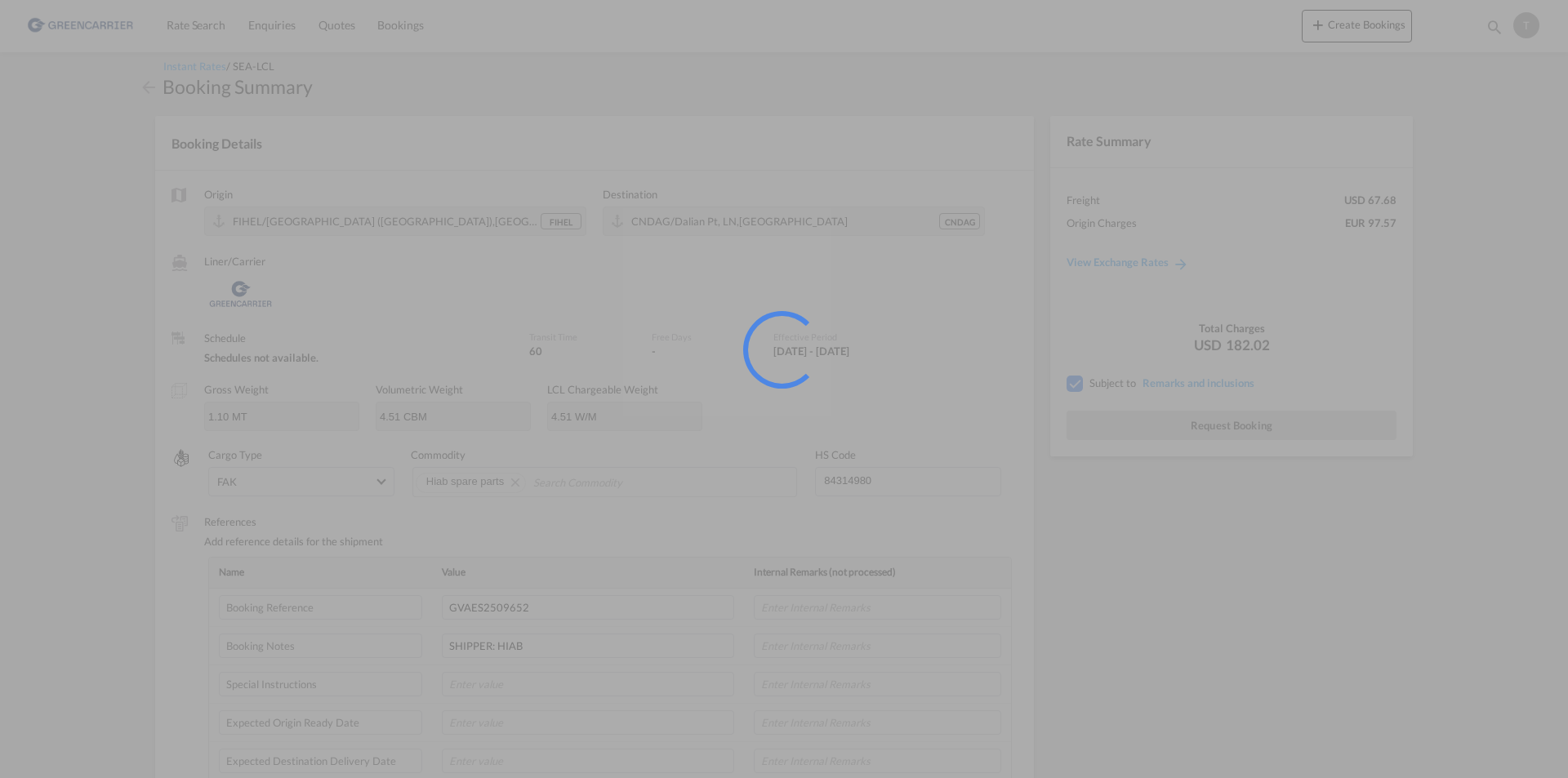
scroll to position [0, 0]
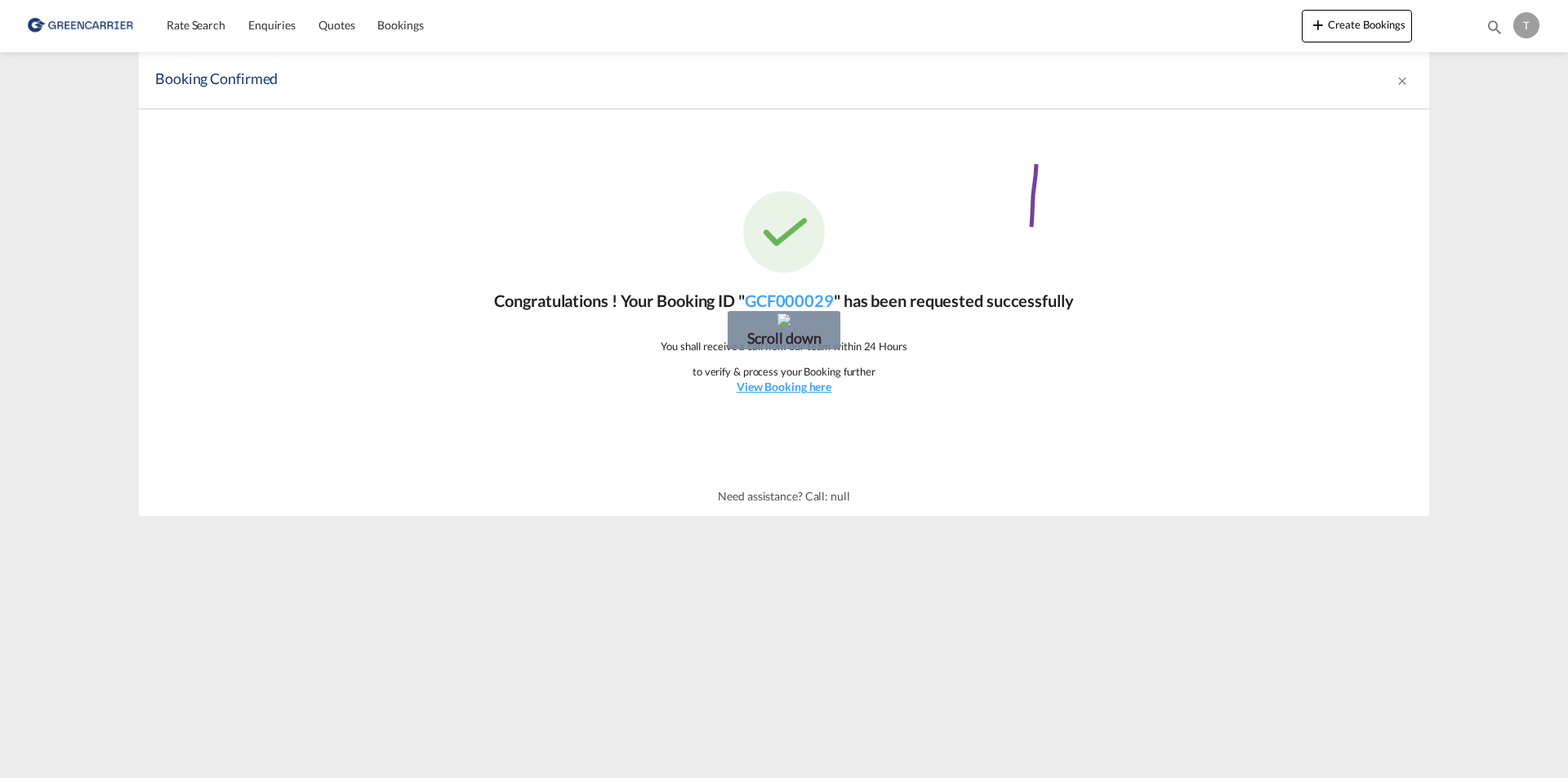
drag, startPoint x: 1036, startPoint y: 165, endPoint x: 1152, endPoint y: 232, distance: 134.0
